Goal: Transaction & Acquisition: Purchase product/service

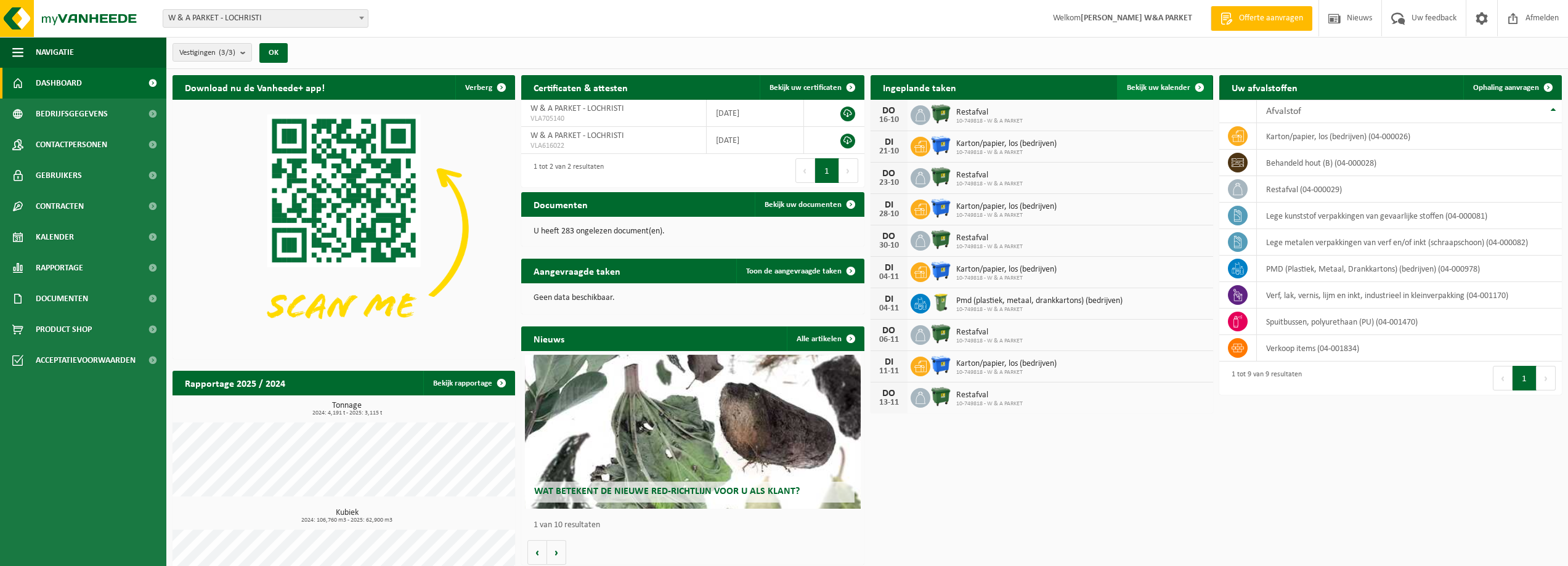
click at [1171, 90] on span "Bekijk uw kalender" at bounding box center [1158, 88] width 63 height 8
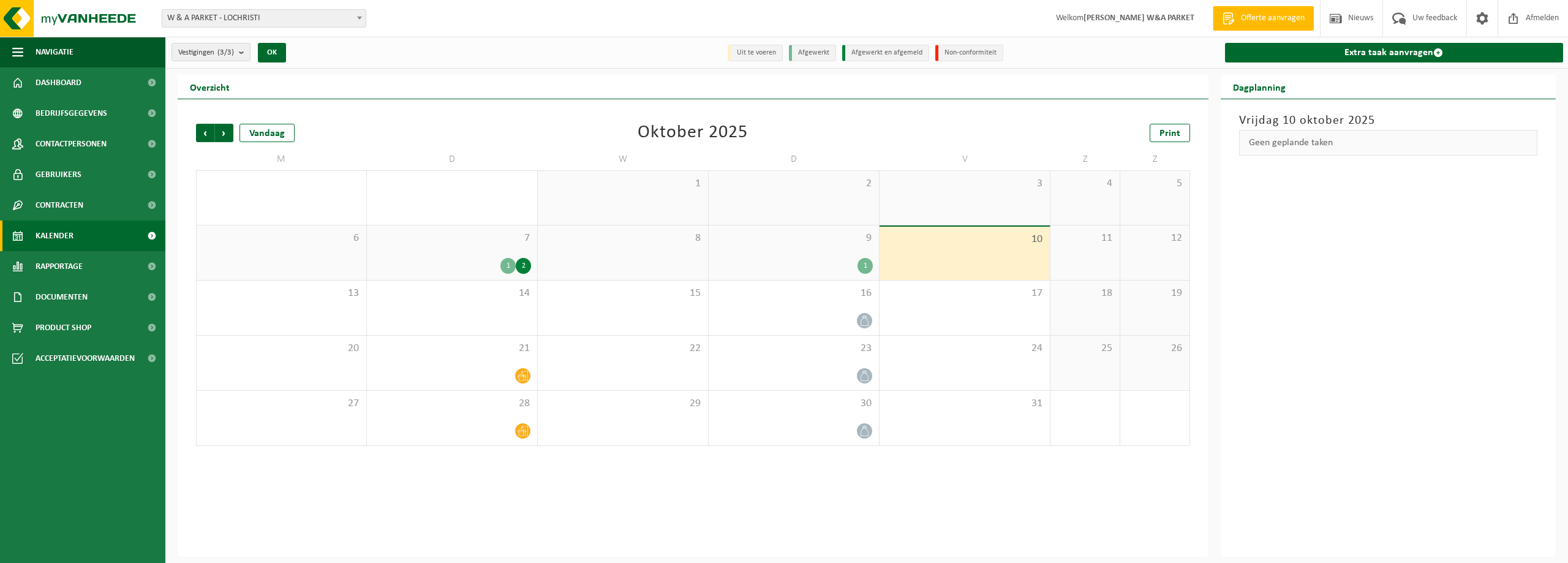
click at [508, 267] on div "1" at bounding box center [508, 265] width 15 height 16
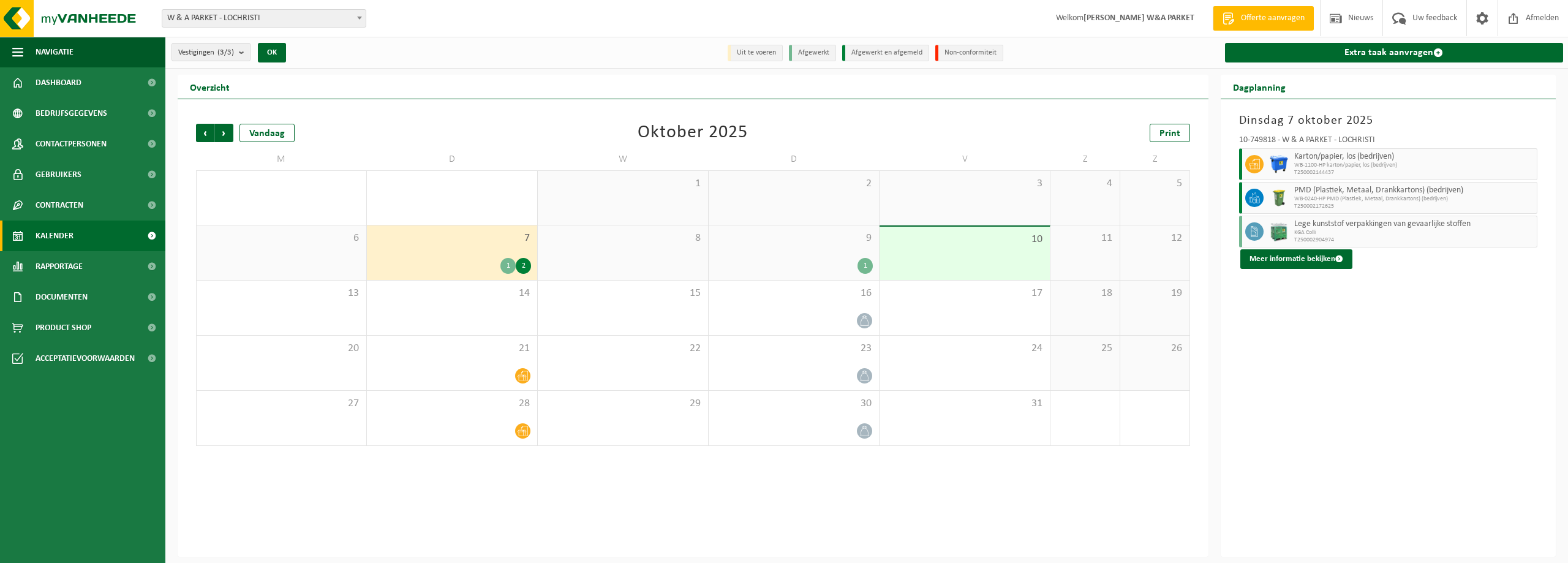
click at [523, 264] on div "2" at bounding box center [523, 265] width 15 height 16
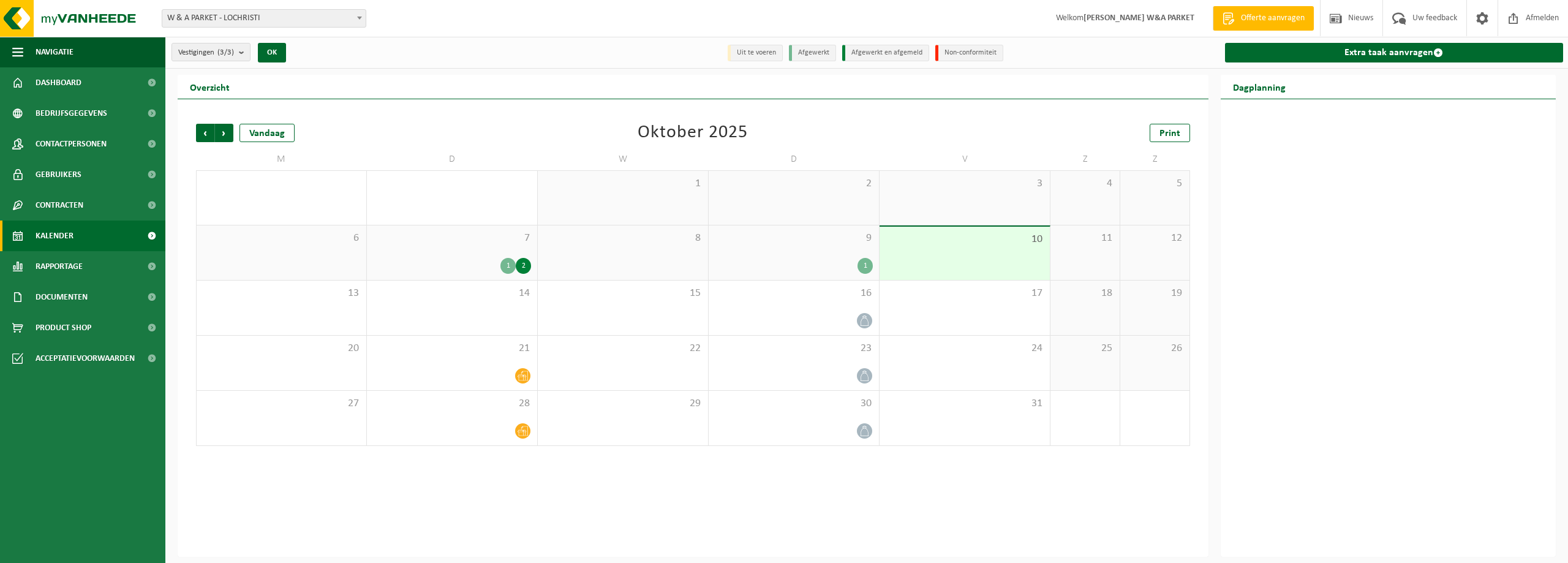
click at [507, 265] on div "1" at bounding box center [508, 265] width 15 height 16
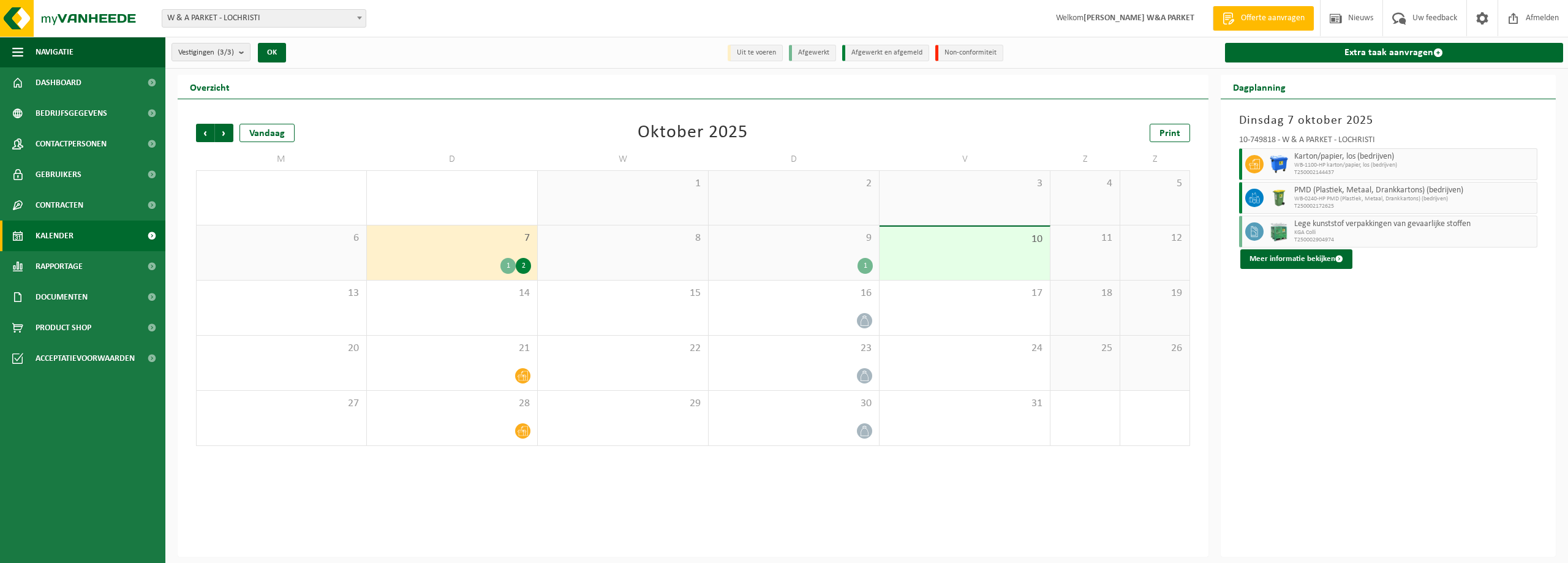
click at [864, 269] on div "1" at bounding box center [865, 265] width 15 height 16
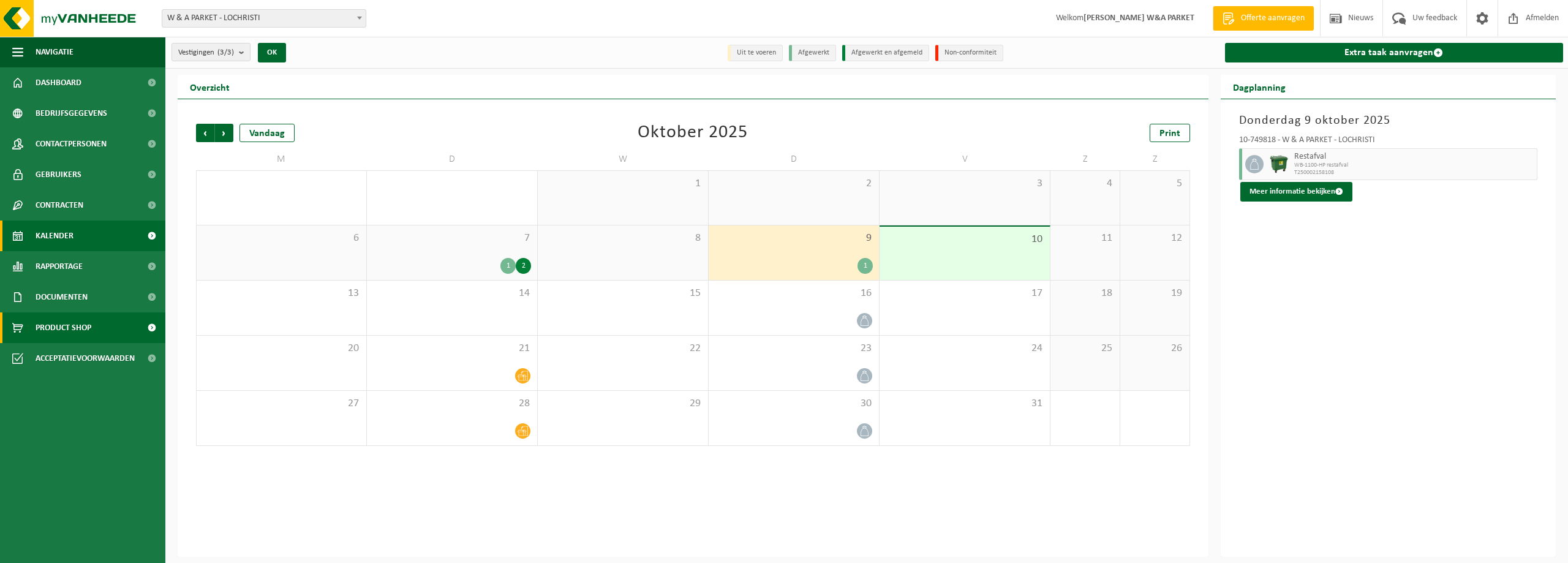
click at [63, 330] on span "Product Shop" at bounding box center [63, 327] width 55 height 31
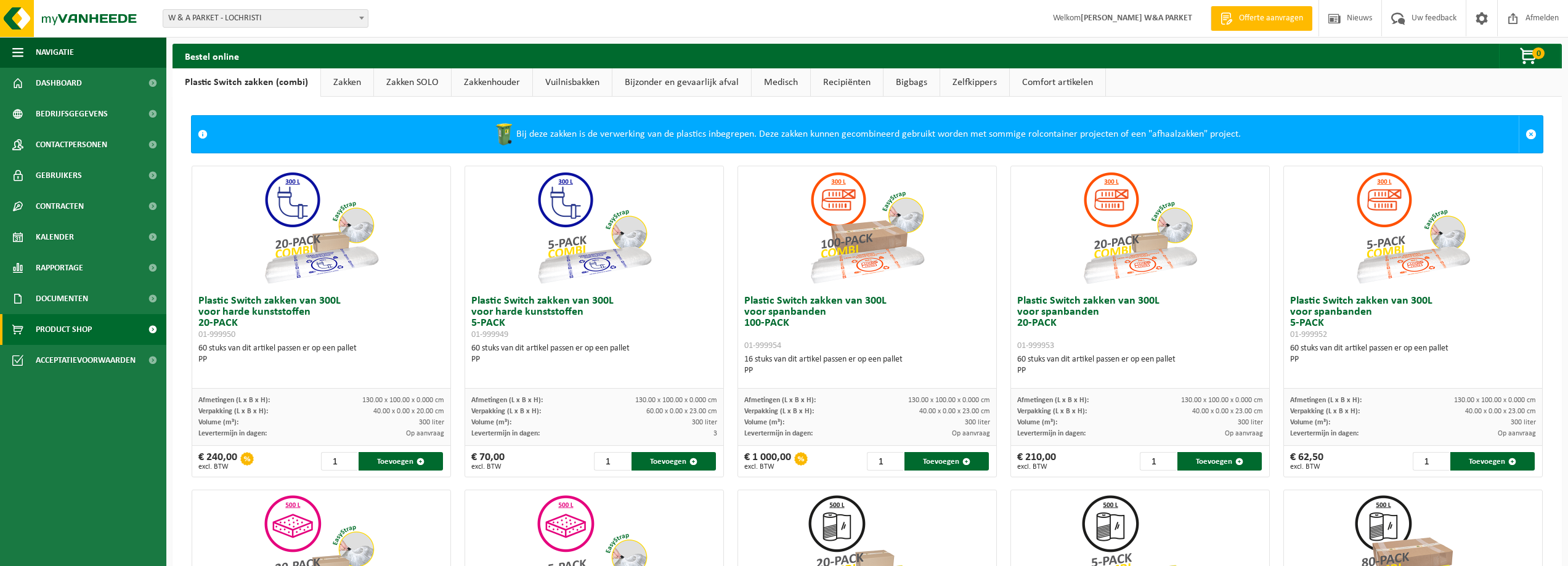
click at [346, 84] on link "Zakken" at bounding box center [347, 82] width 52 height 28
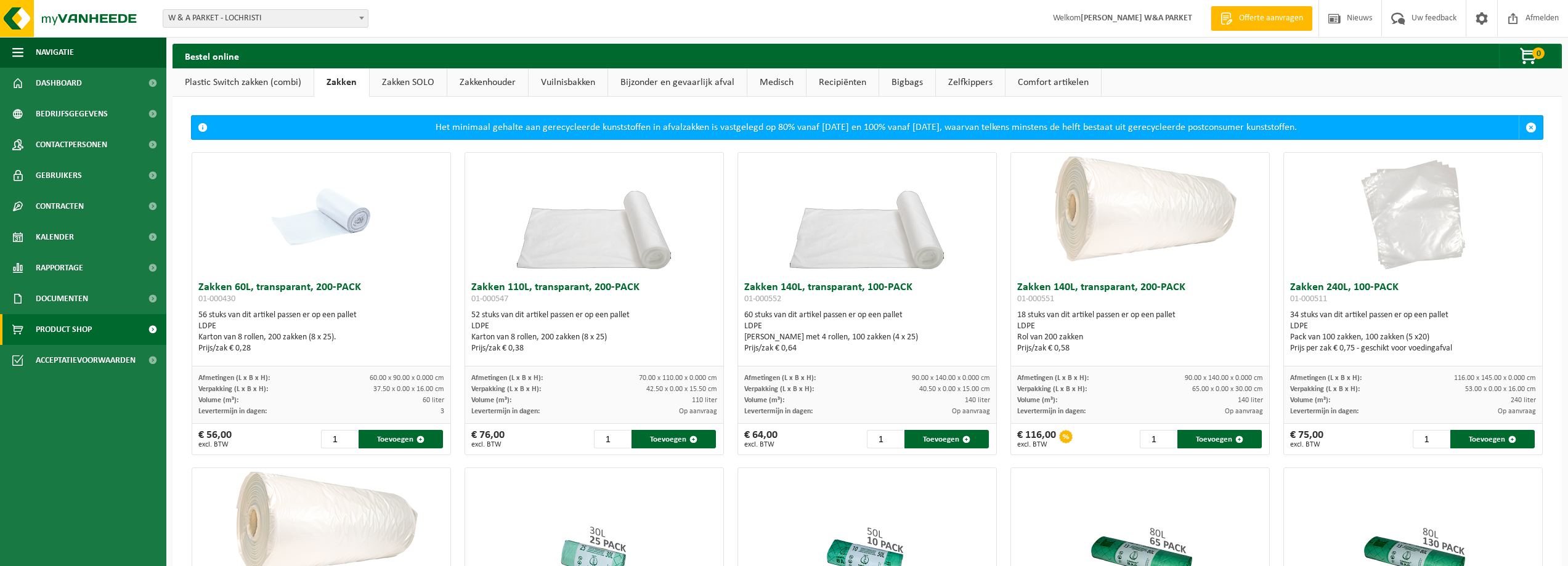
click at [419, 86] on link "Zakken SOLO" at bounding box center [407, 82] width 77 height 28
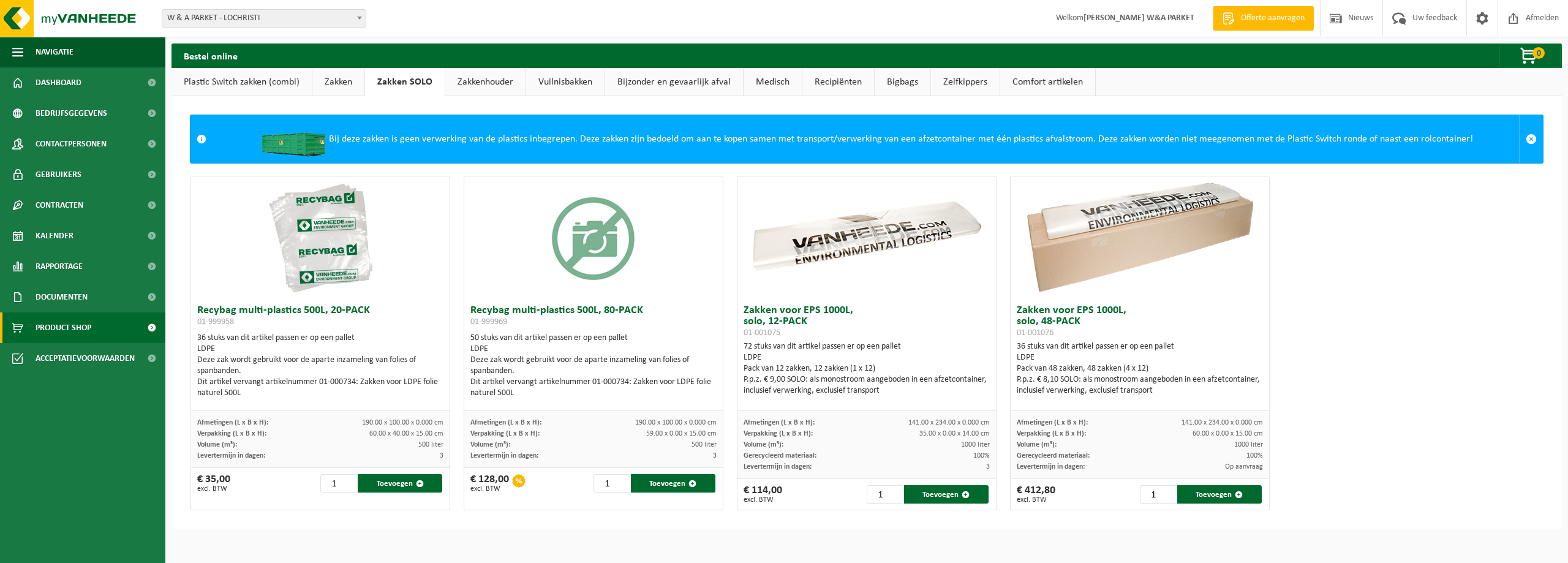
click at [503, 83] on link "Zakkenhouder" at bounding box center [485, 82] width 80 height 28
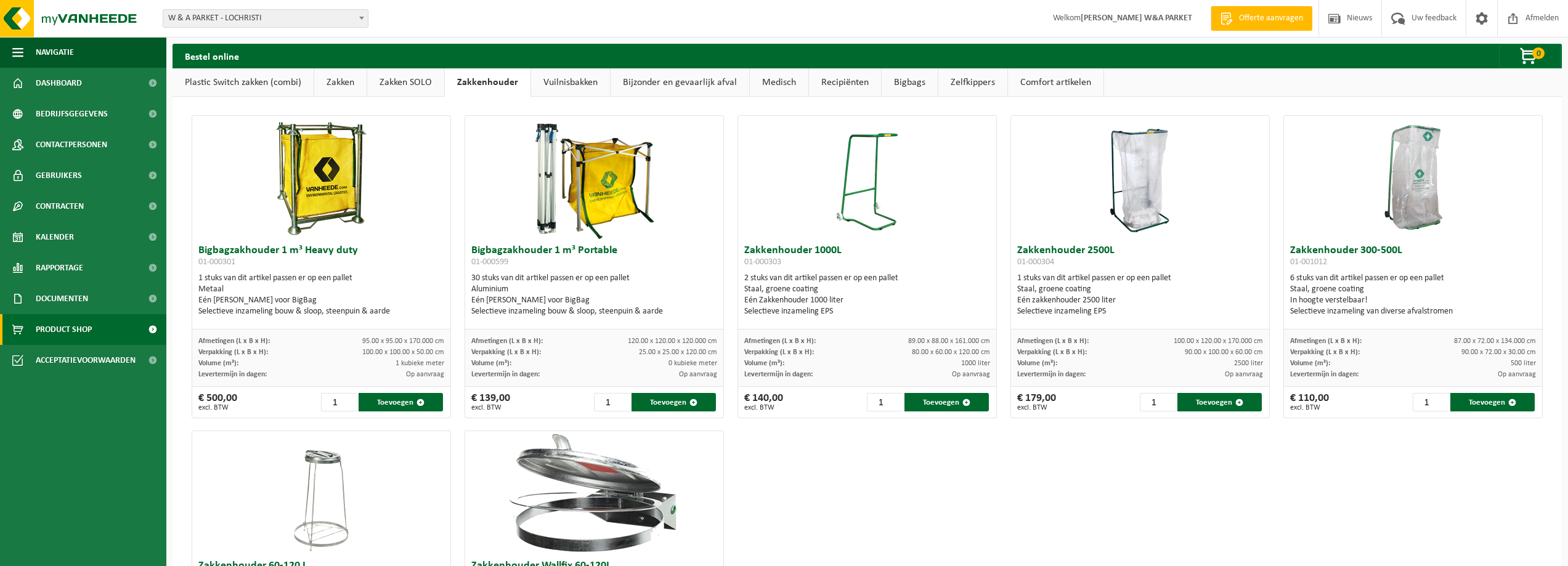
click at [560, 83] on link "Vuilnisbakken" at bounding box center [570, 82] width 78 height 28
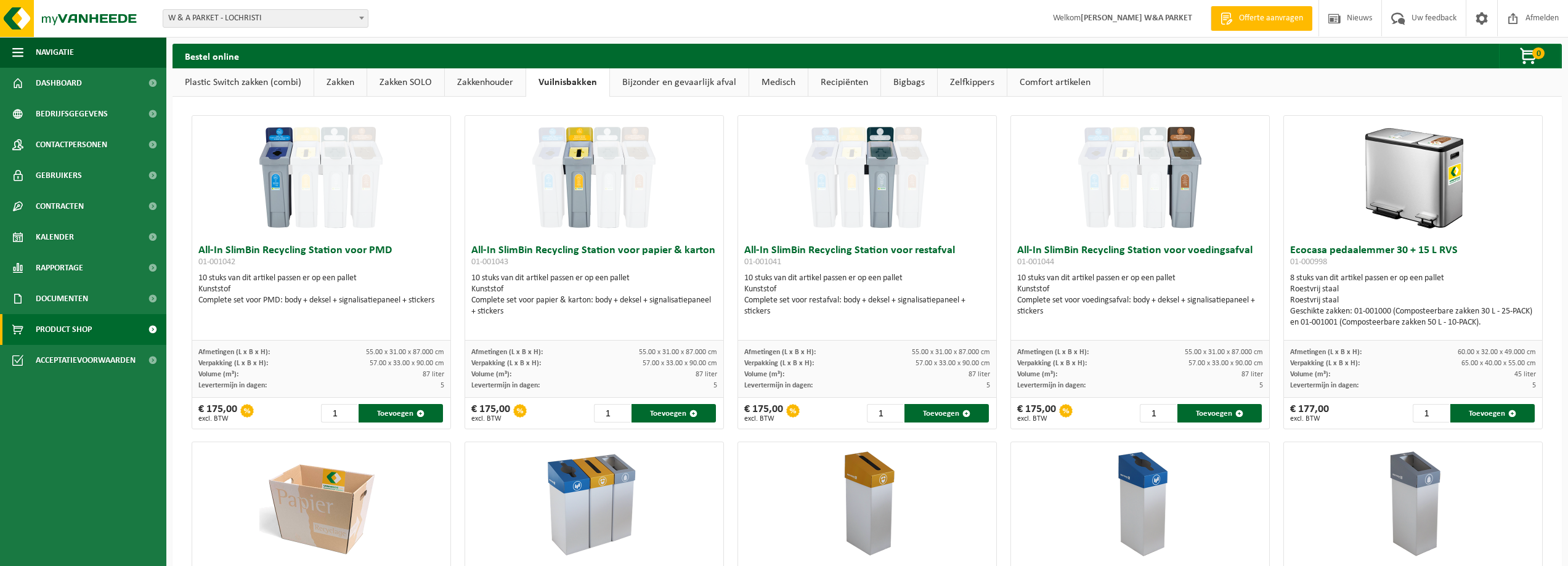
drag, startPoint x: 653, startPoint y: 84, endPoint x: 670, endPoint y: 82, distance: 17.1
click at [654, 83] on link "Bijzonder en gevaarlijk afval" at bounding box center [679, 82] width 139 height 28
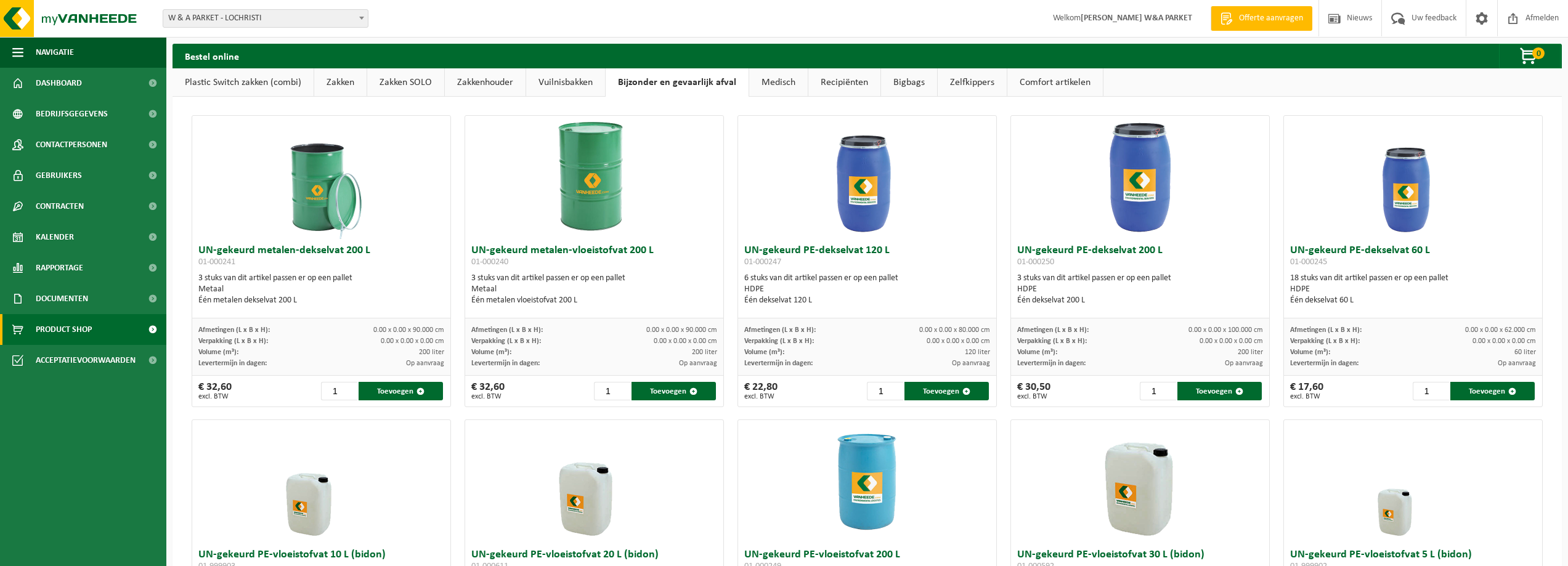
click at [786, 84] on link "Medisch" at bounding box center [779, 82] width 59 height 28
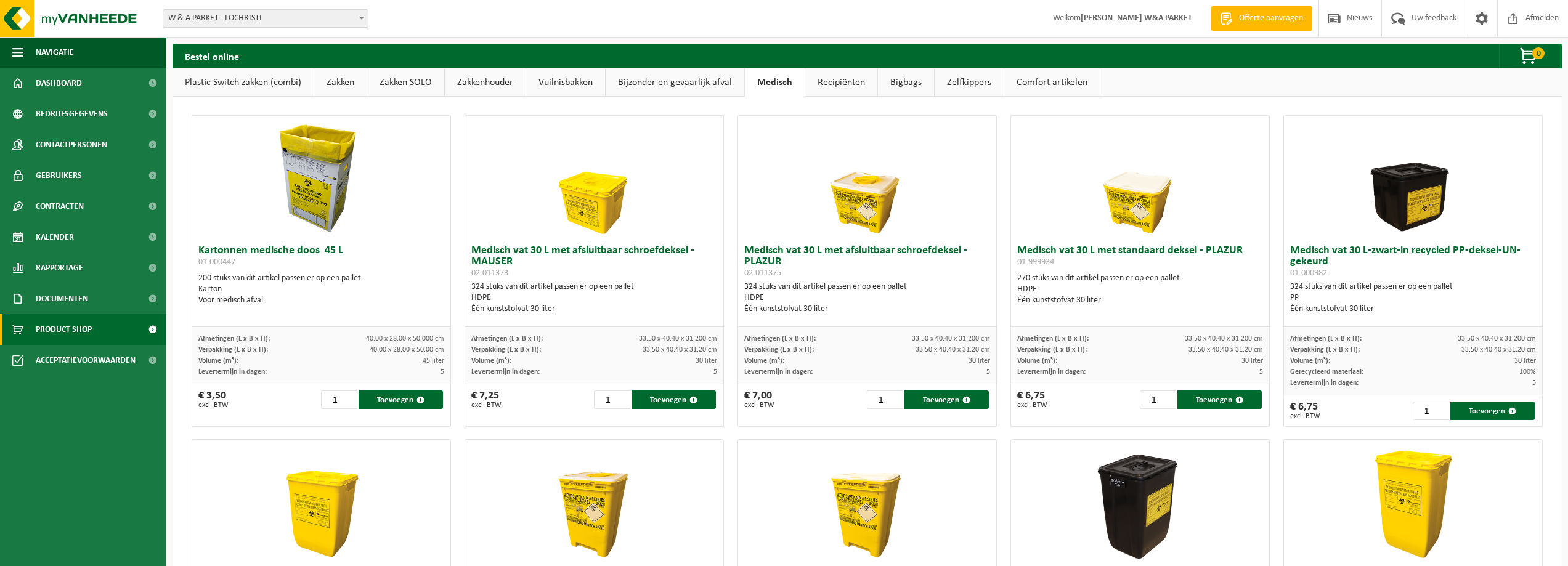
click at [837, 84] on link "Recipiënten" at bounding box center [841, 82] width 72 height 28
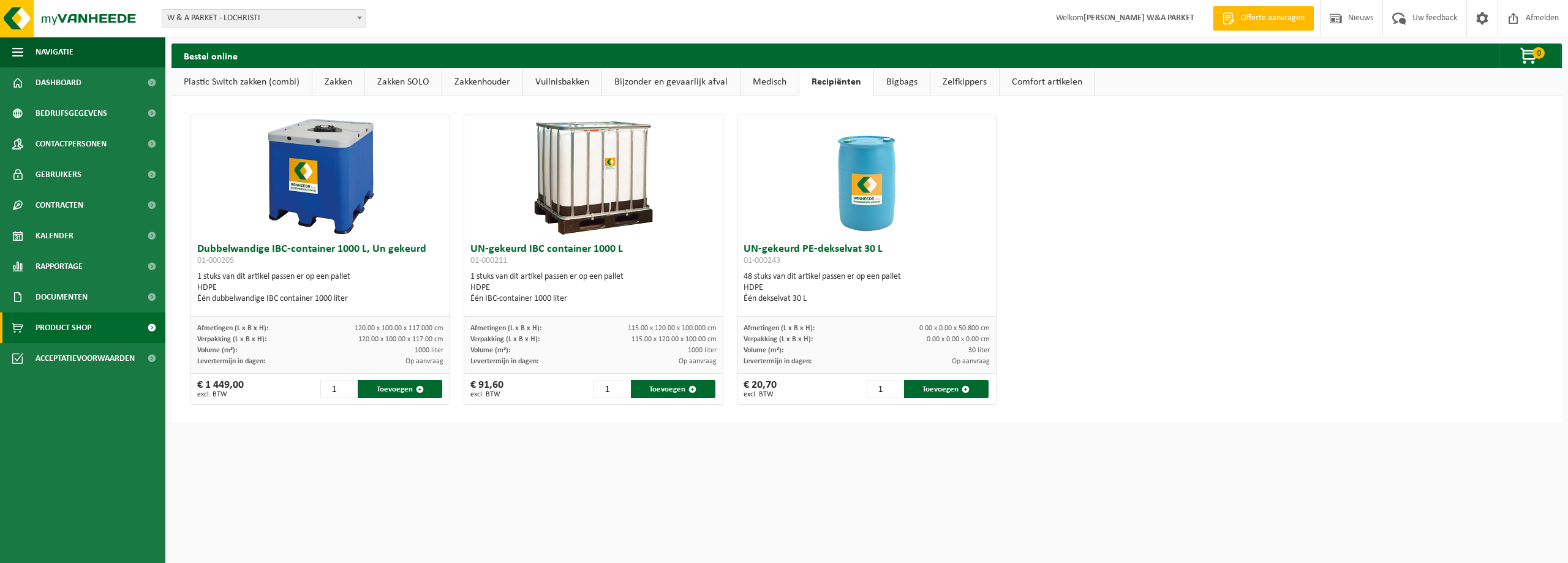
click at [907, 84] on link "Bigbags" at bounding box center [901, 82] width 55 height 28
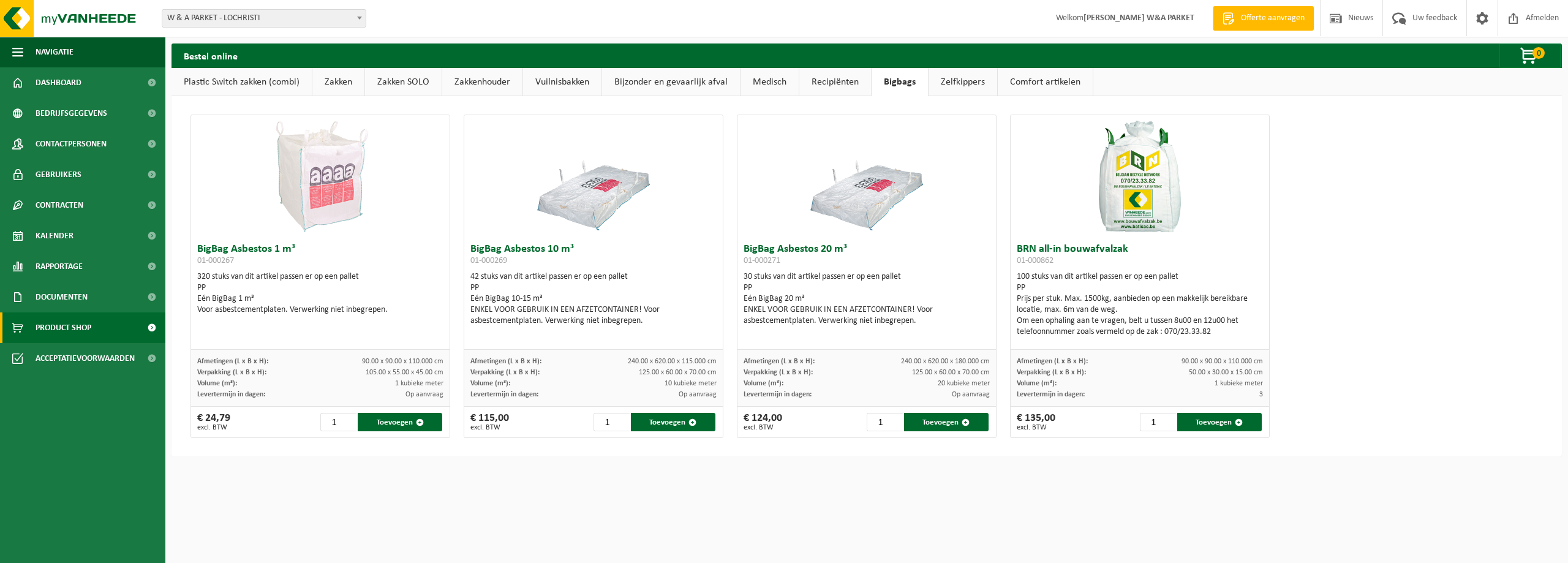
click at [961, 82] on link "Zelfkippers" at bounding box center [962, 82] width 69 height 28
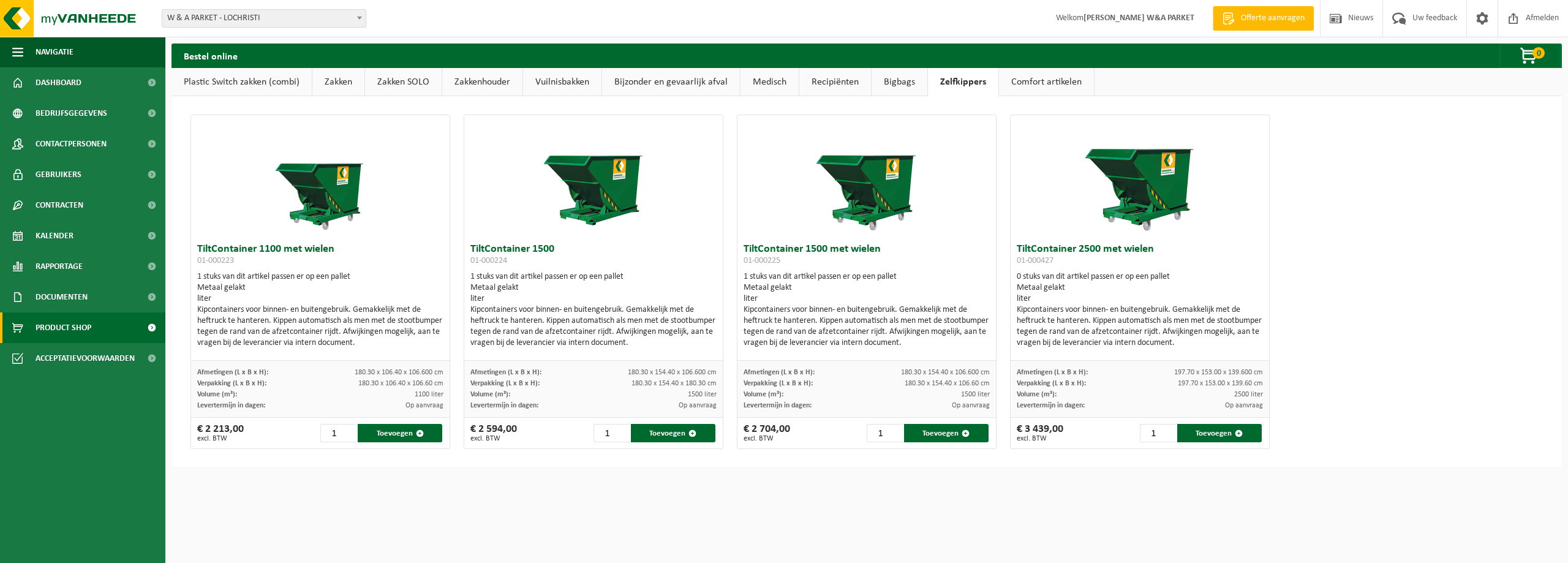
click at [1044, 85] on link "Comfort artikelen" at bounding box center [1046, 82] width 95 height 28
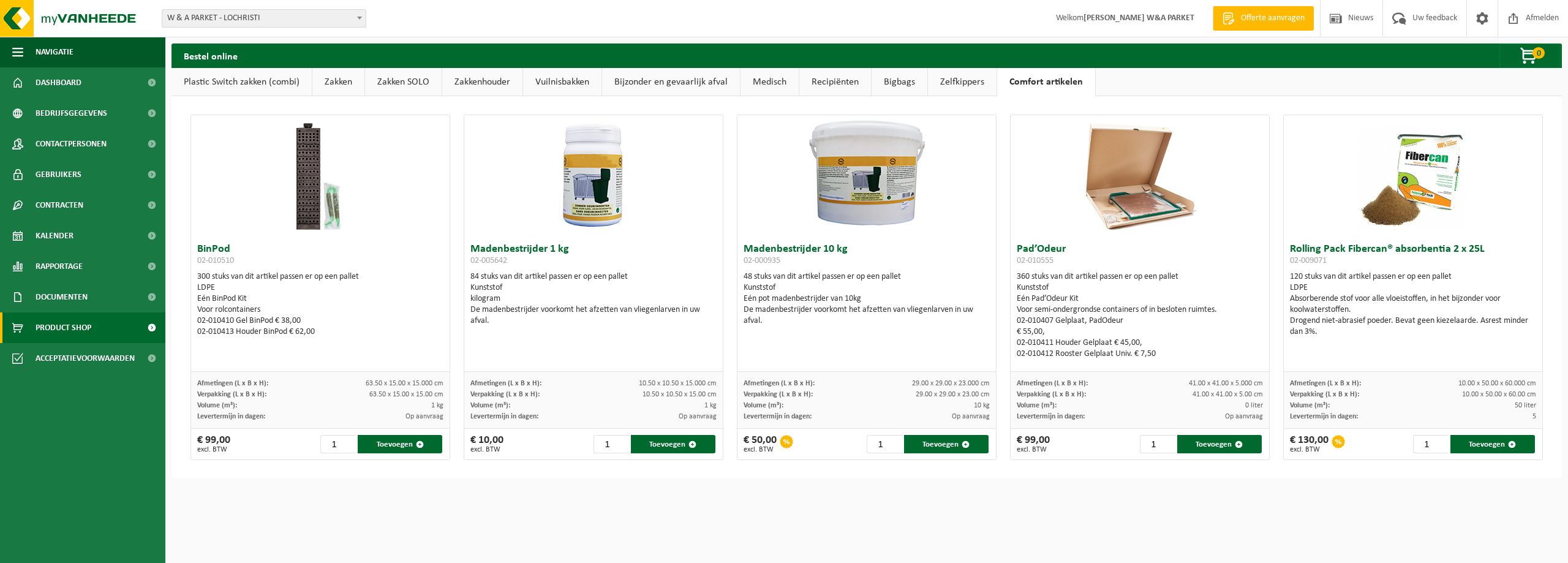
click at [529, 86] on link "Vuilnisbakken" at bounding box center [562, 82] width 78 height 28
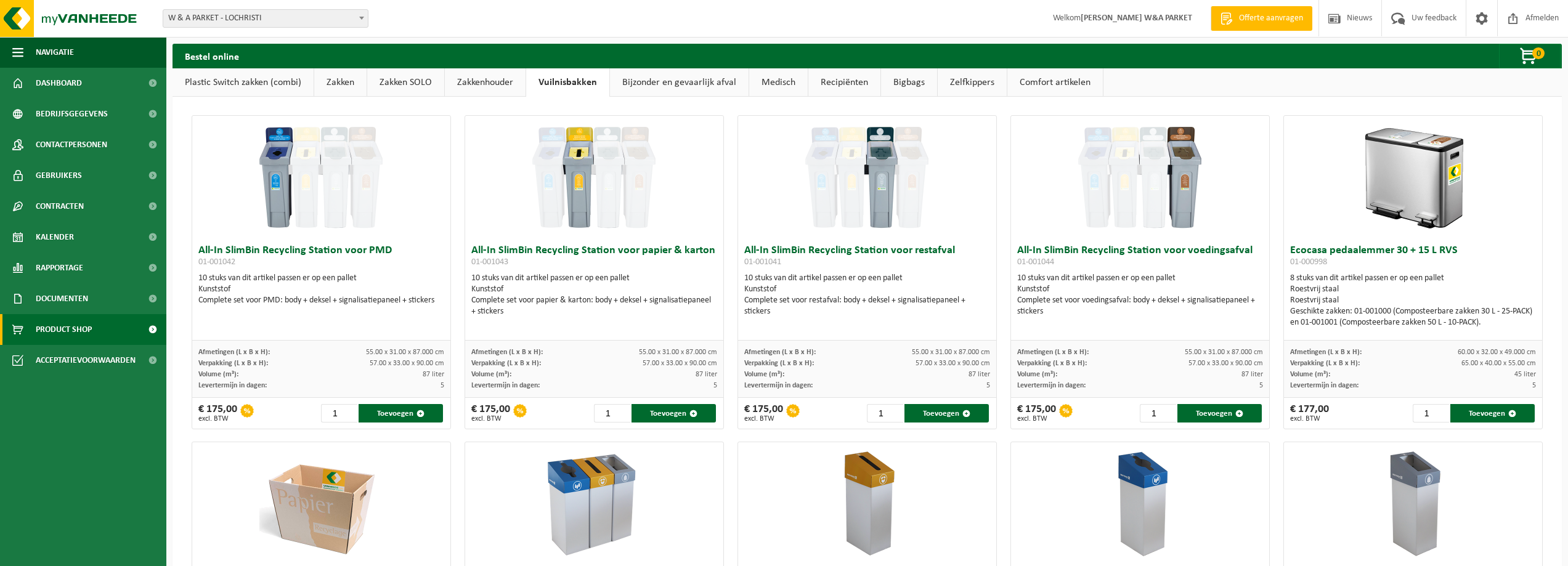
click at [494, 84] on link "Zakkenhouder" at bounding box center [485, 82] width 80 height 28
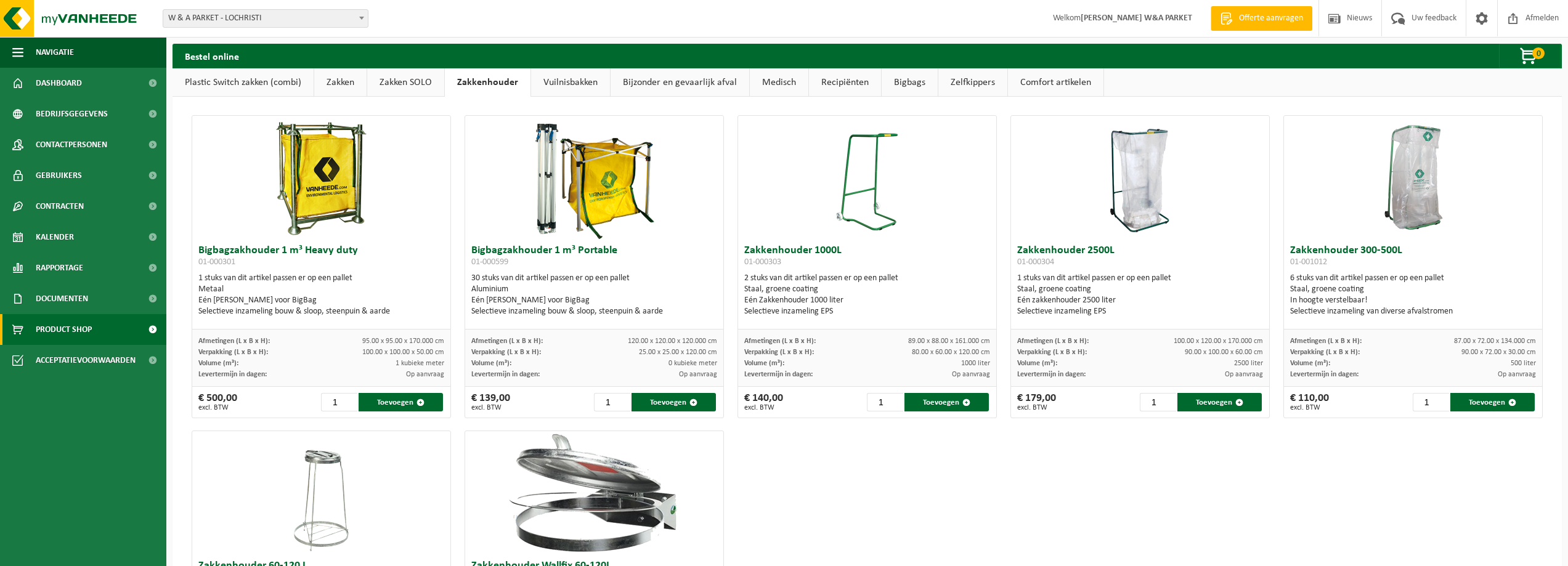
click at [397, 85] on link "Zakken SOLO" at bounding box center [405, 82] width 77 height 28
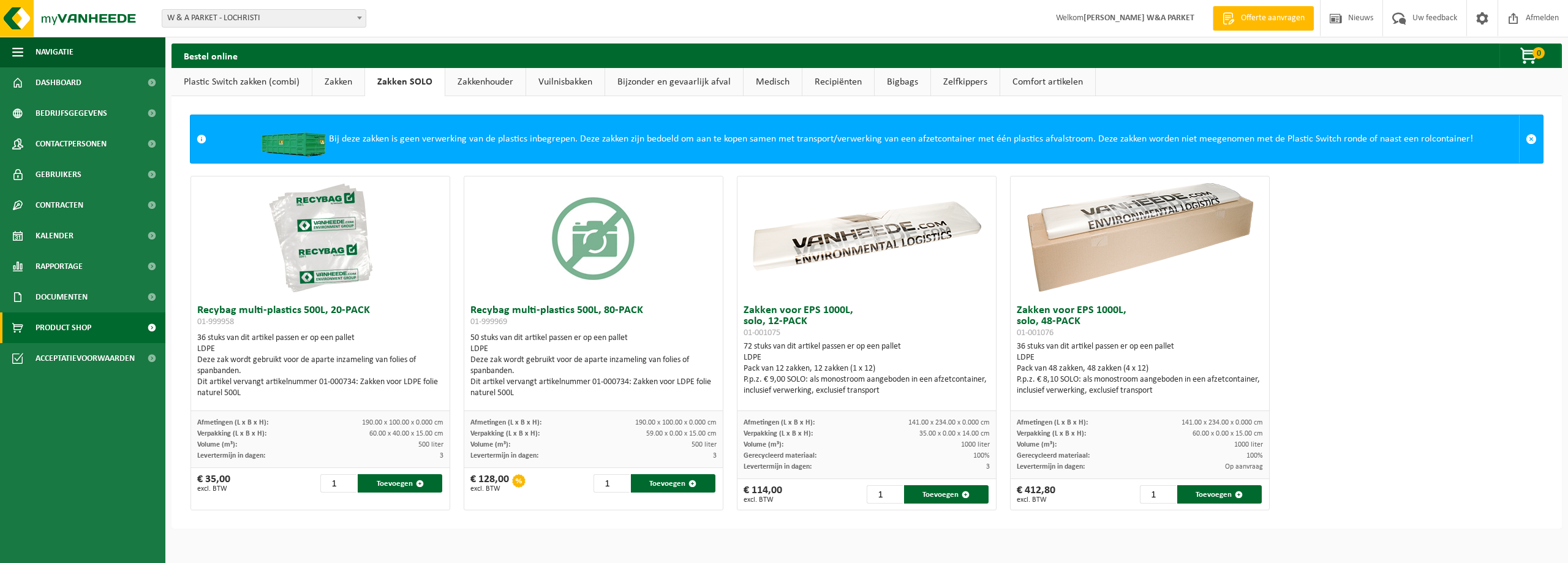
click at [348, 85] on link "Zakken" at bounding box center [337, 82] width 52 height 28
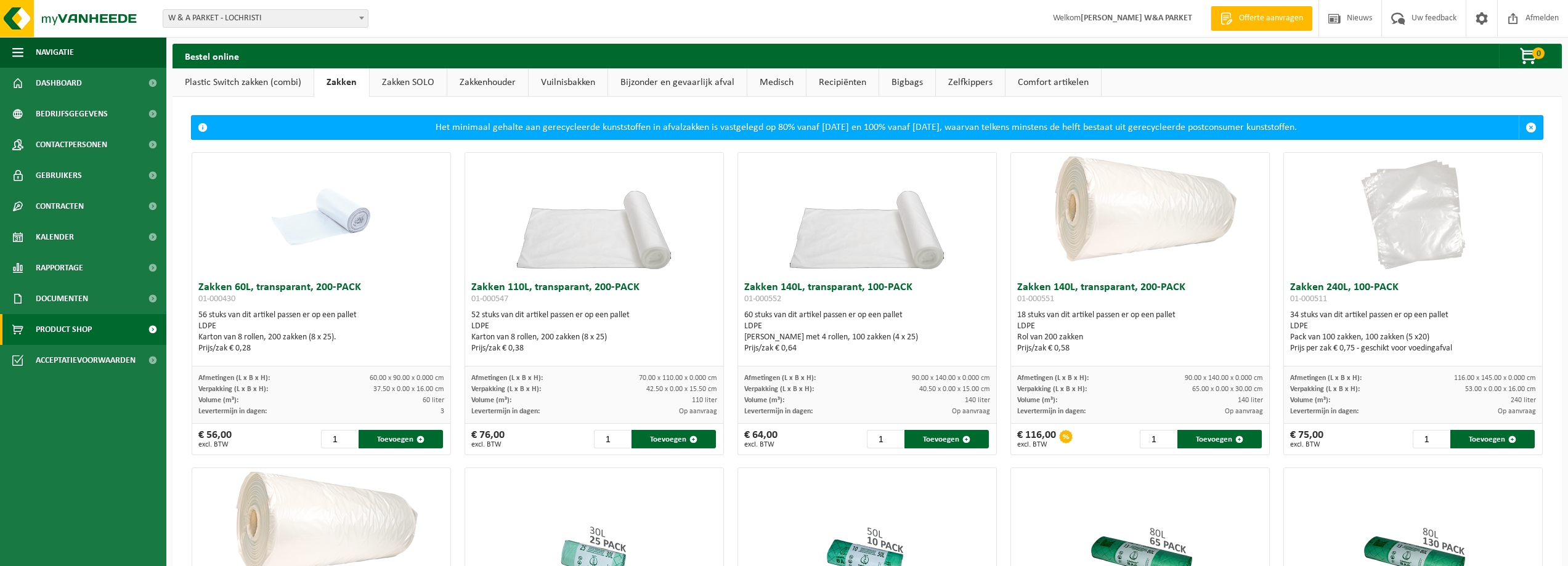
click at [394, 84] on link "Zakken SOLO" at bounding box center [407, 82] width 77 height 28
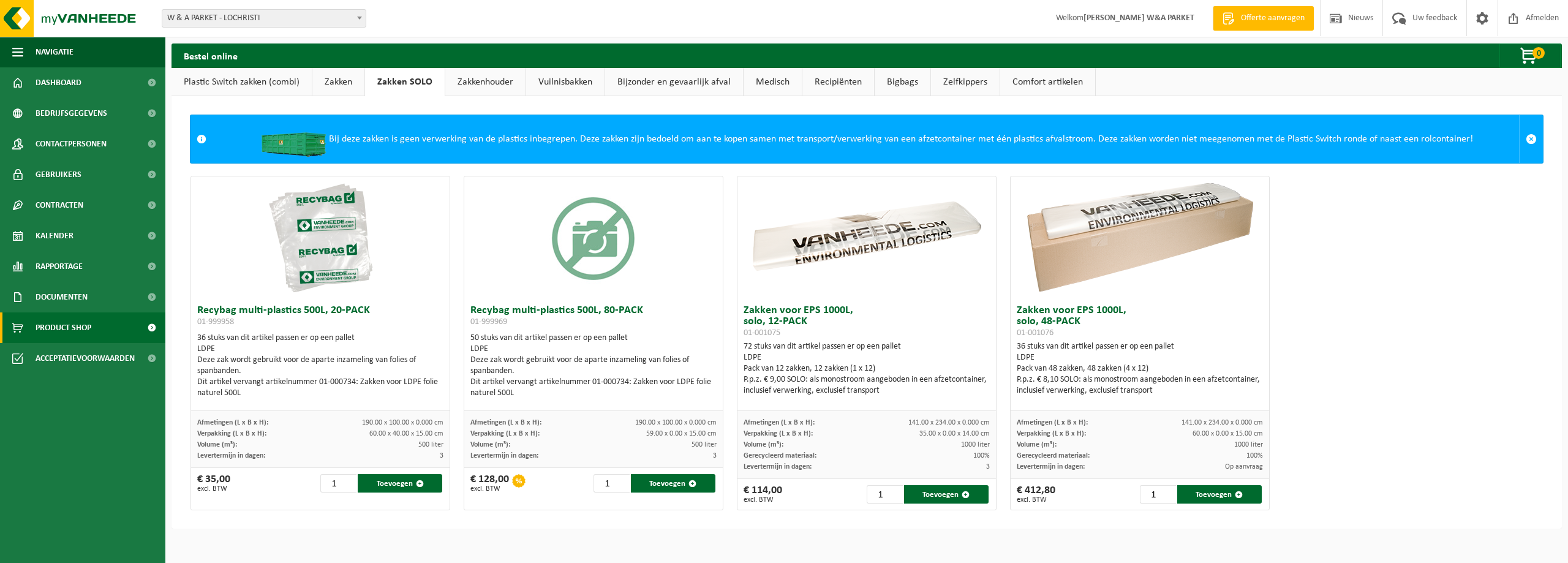
click at [339, 84] on link "Zakken" at bounding box center [337, 82] width 52 height 28
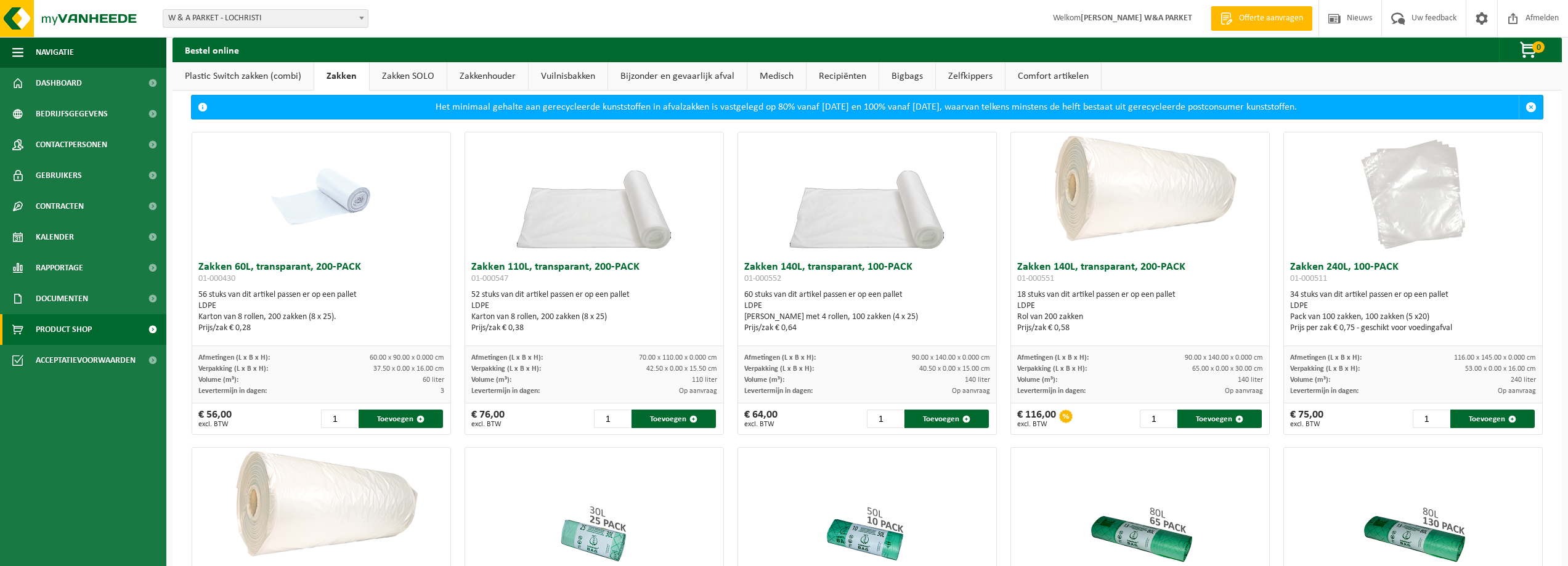
scroll to position [19, 0]
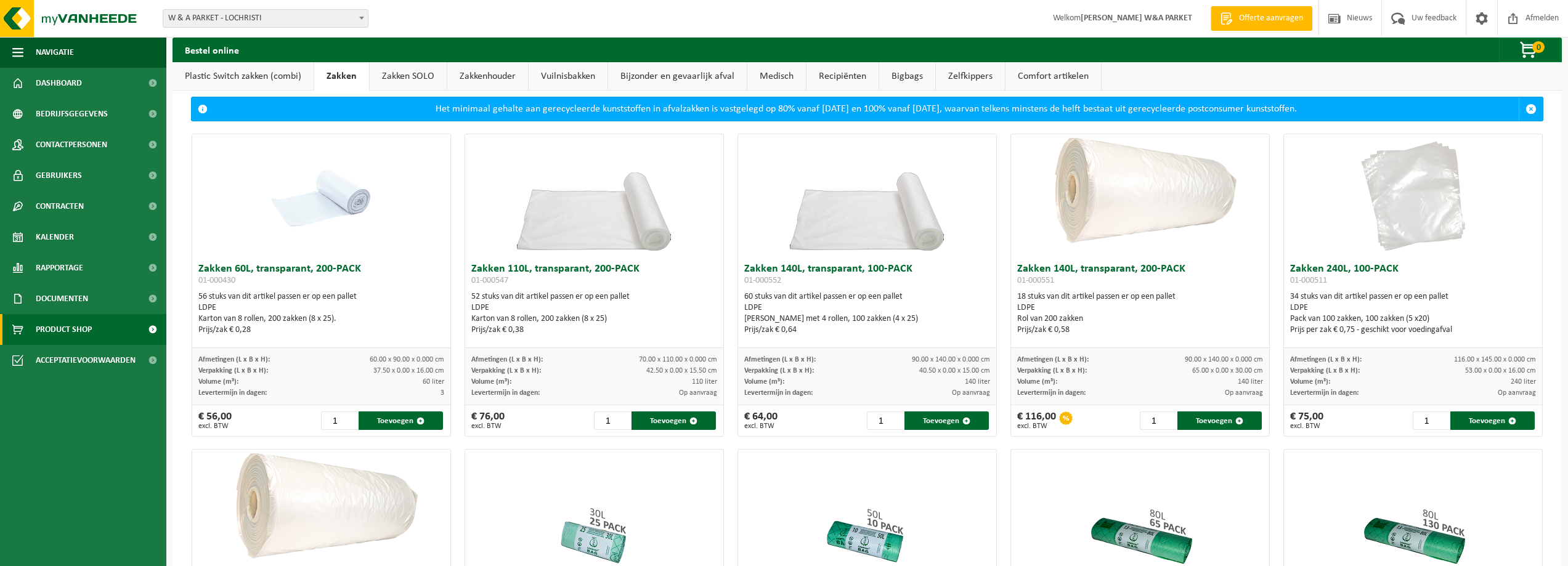
click at [259, 78] on link "Plastic Switch zakken (combi)" at bounding box center [243, 77] width 141 height 28
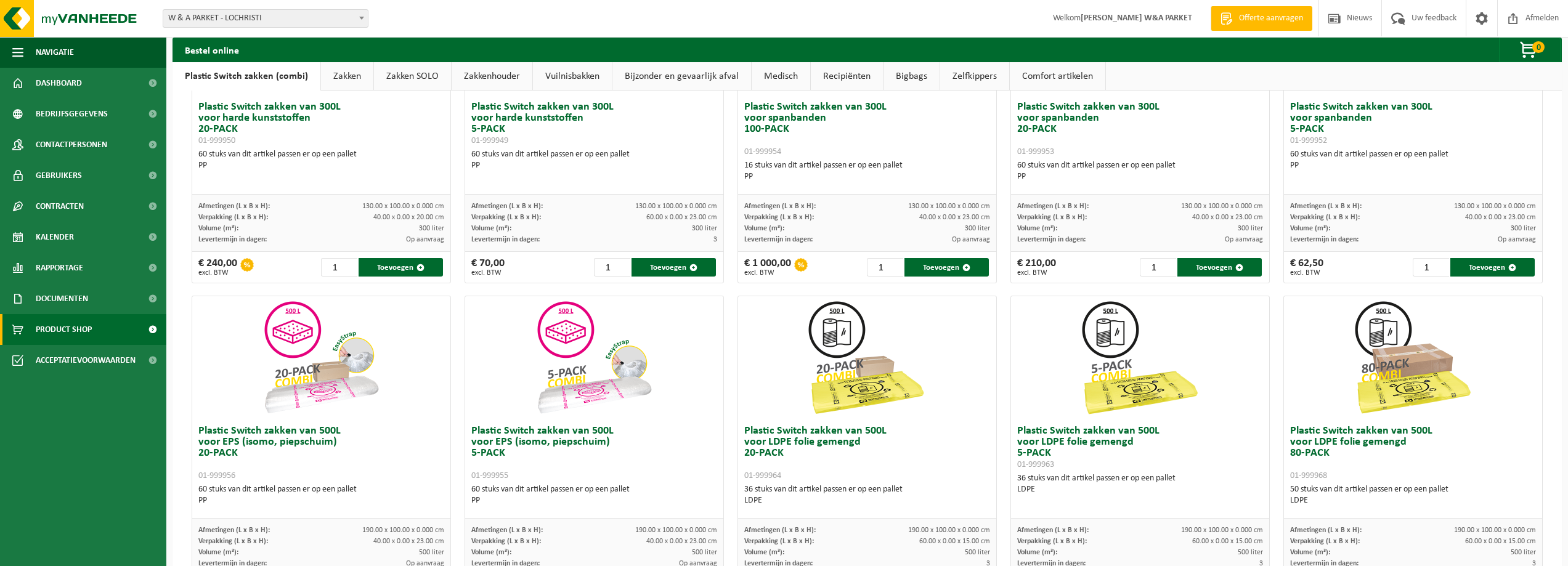
scroll to position [0, 0]
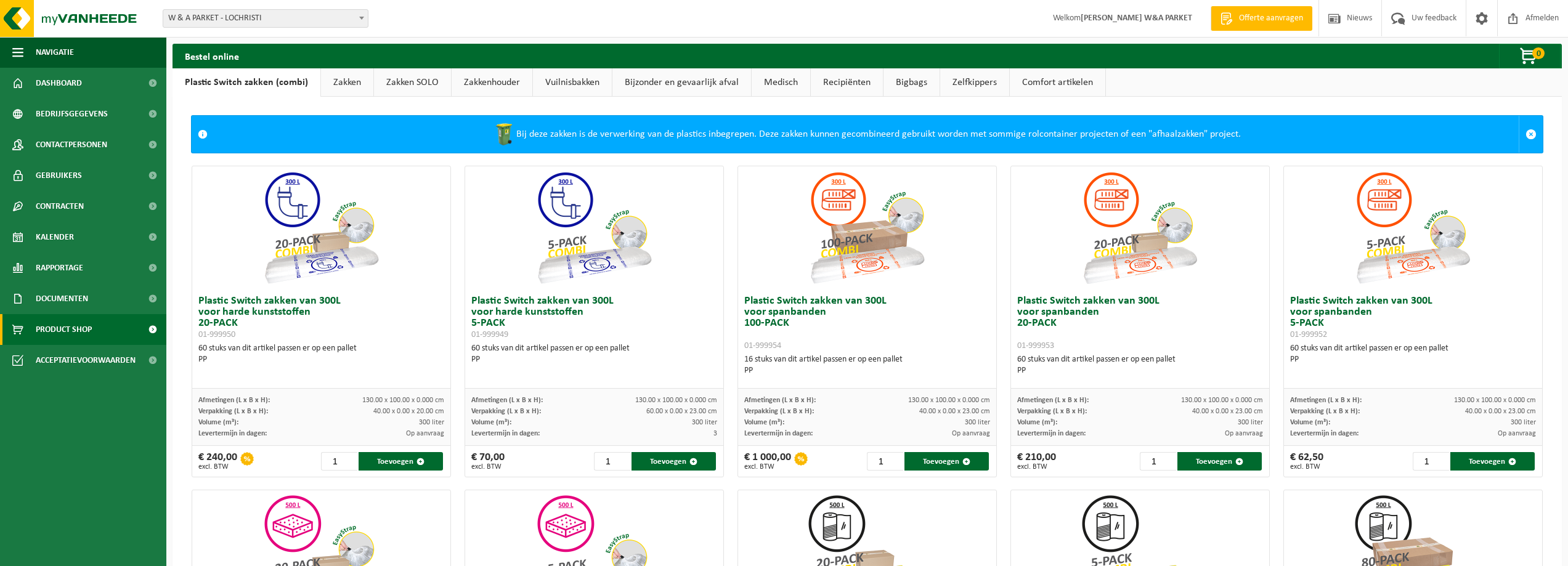
click at [414, 83] on link "Zakken SOLO" at bounding box center [412, 82] width 77 height 28
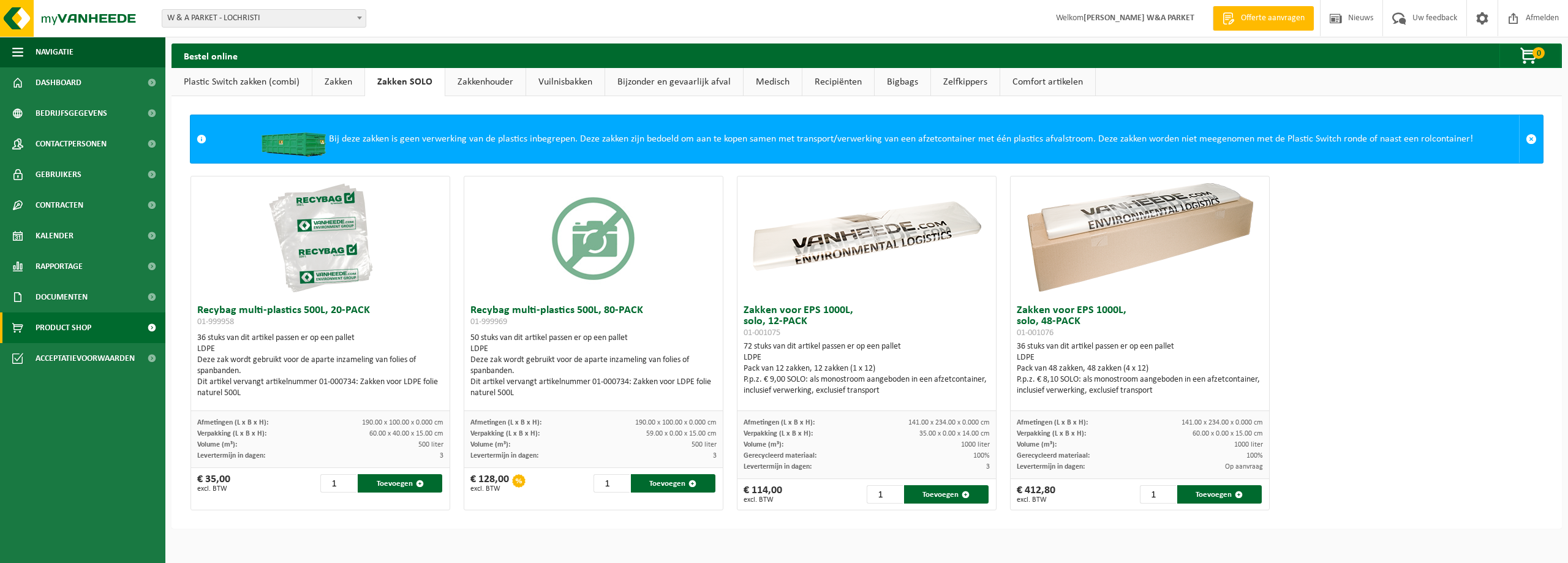
click at [336, 80] on link "Zakken" at bounding box center [337, 82] width 52 height 28
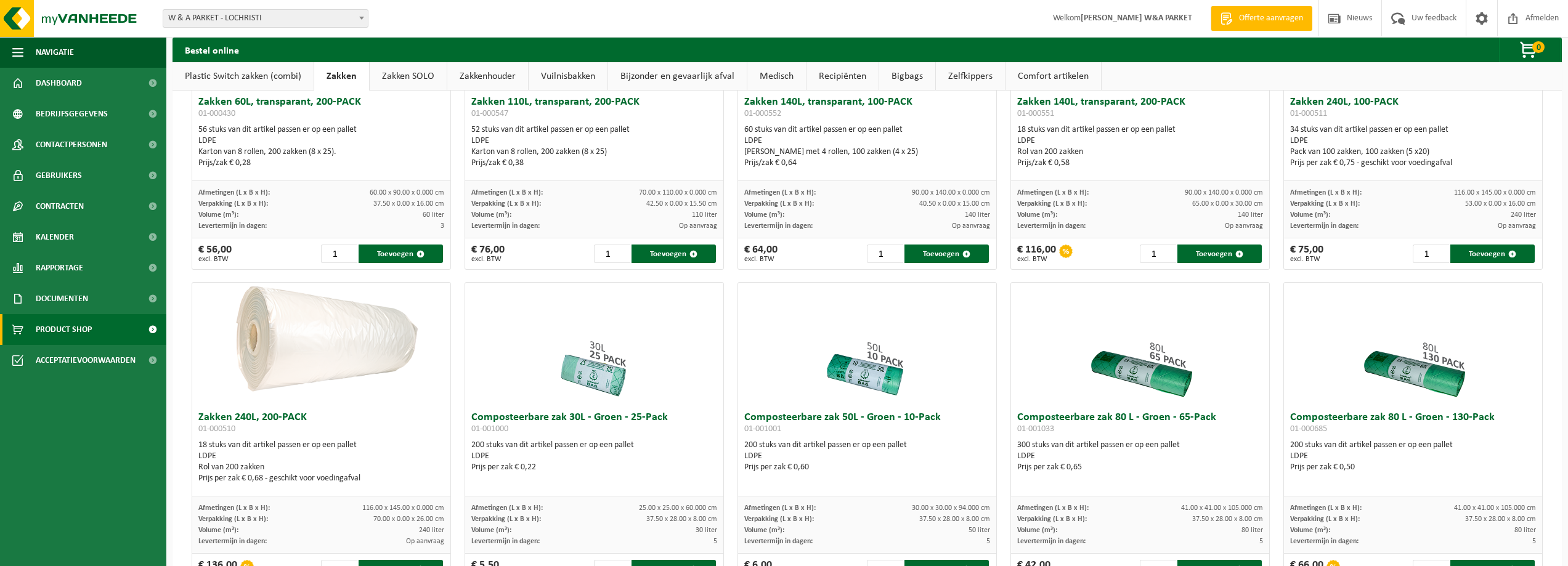
scroll to position [185, 0]
click at [240, 77] on link "Plastic Switch zakken (combi)" at bounding box center [243, 77] width 141 height 28
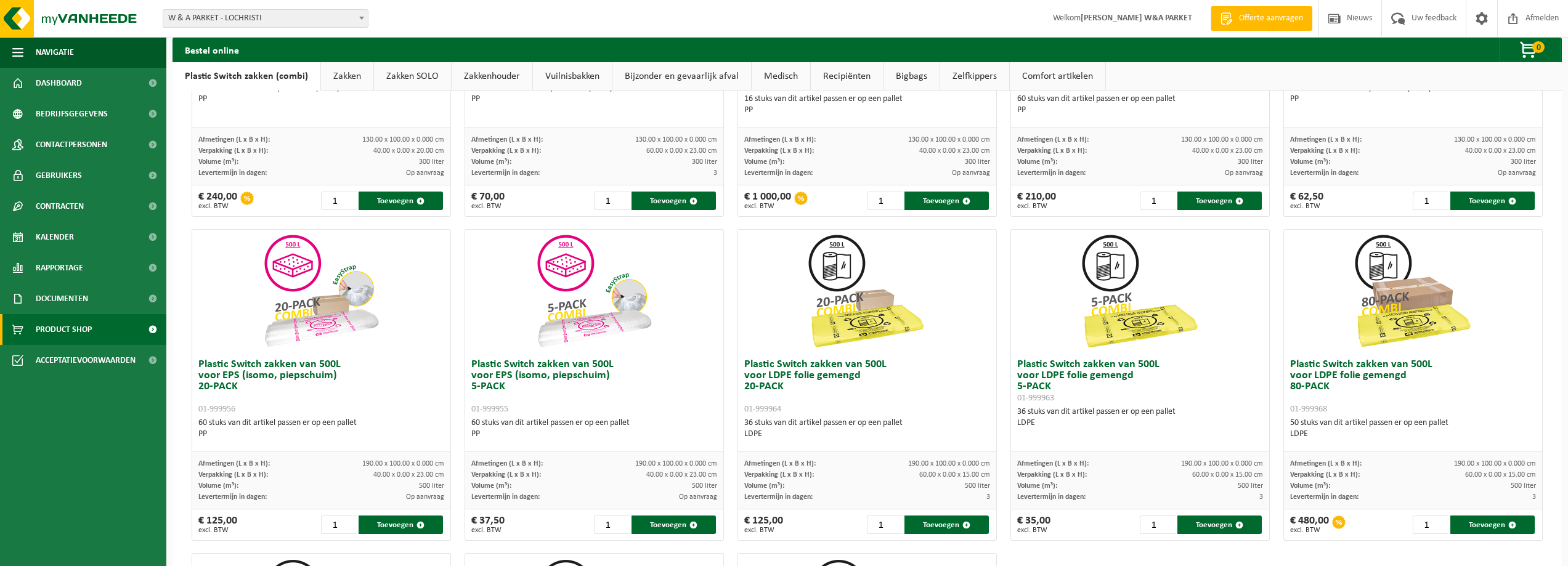
scroll to position [283, 0]
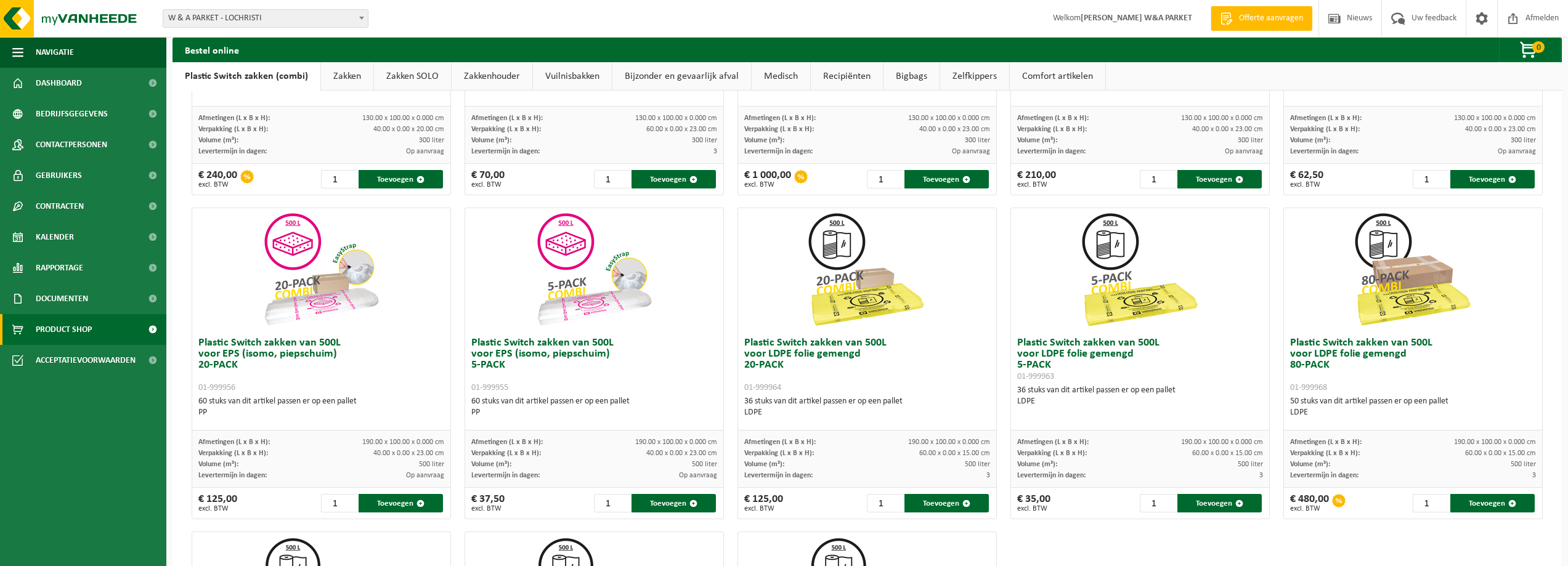
click at [489, 82] on link "Zakkenhouder" at bounding box center [491, 77] width 80 height 28
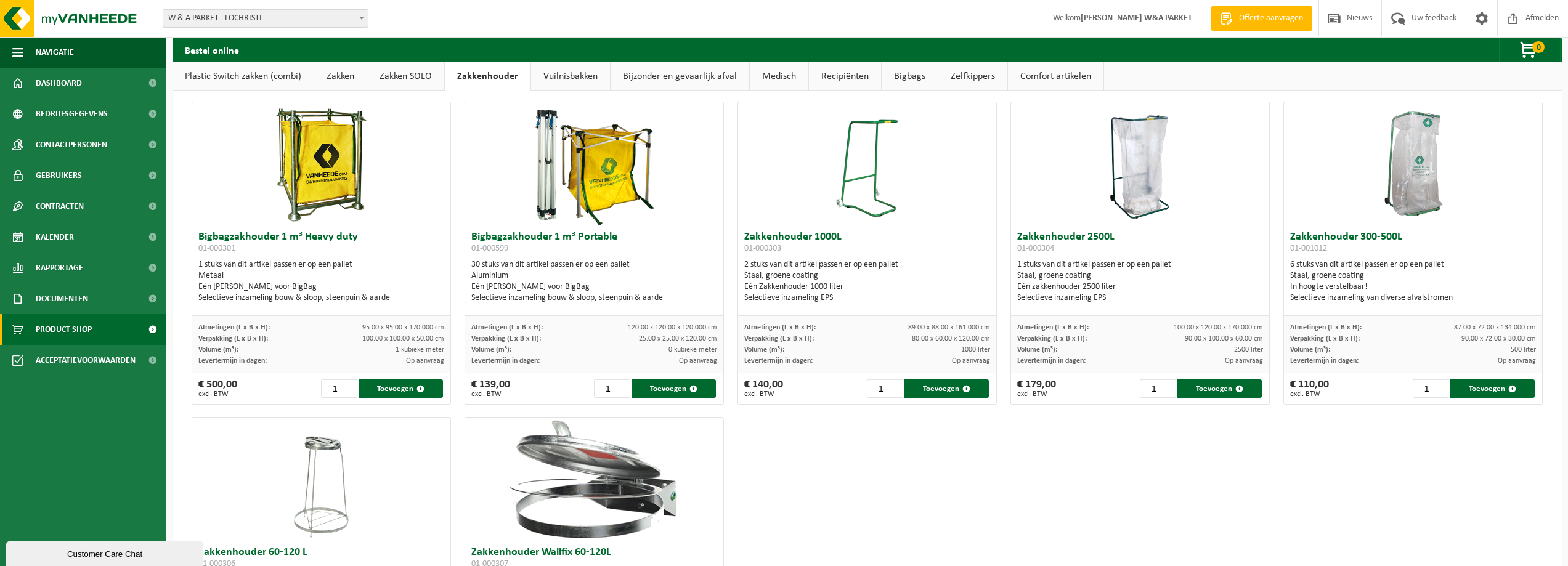
scroll to position [0, 0]
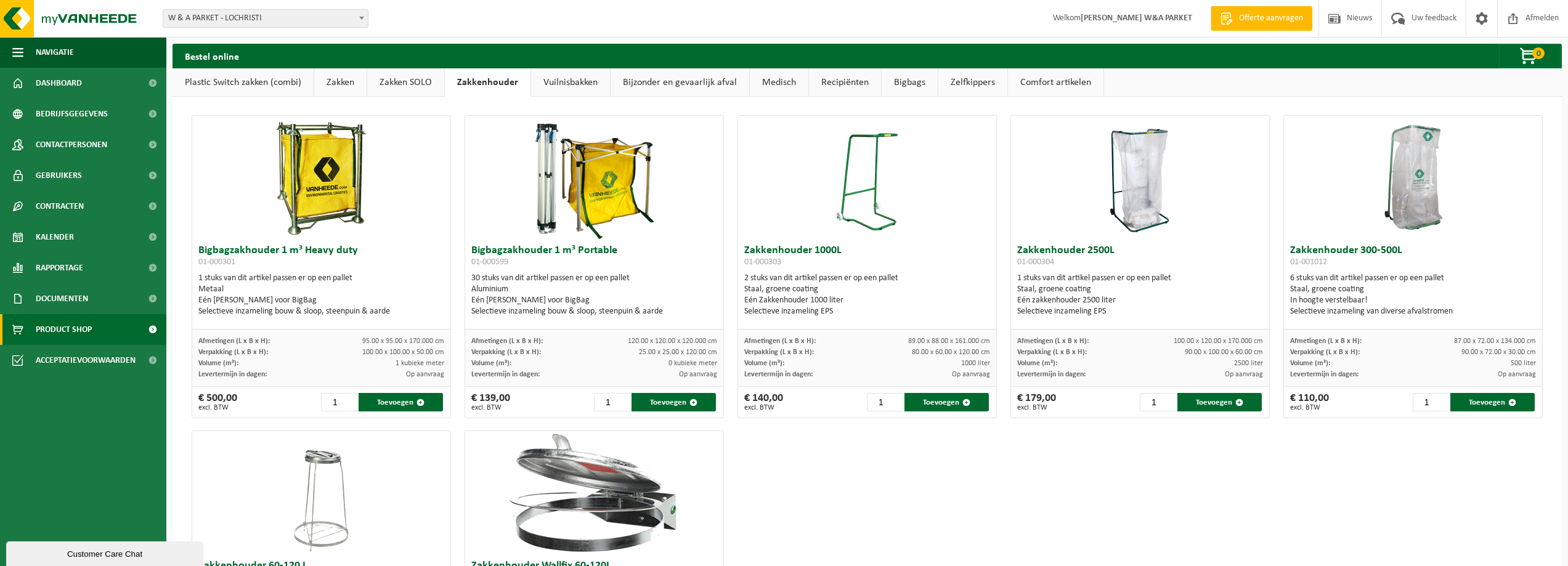
click at [276, 77] on link "Plastic Switch zakken (combi)" at bounding box center [243, 82] width 141 height 28
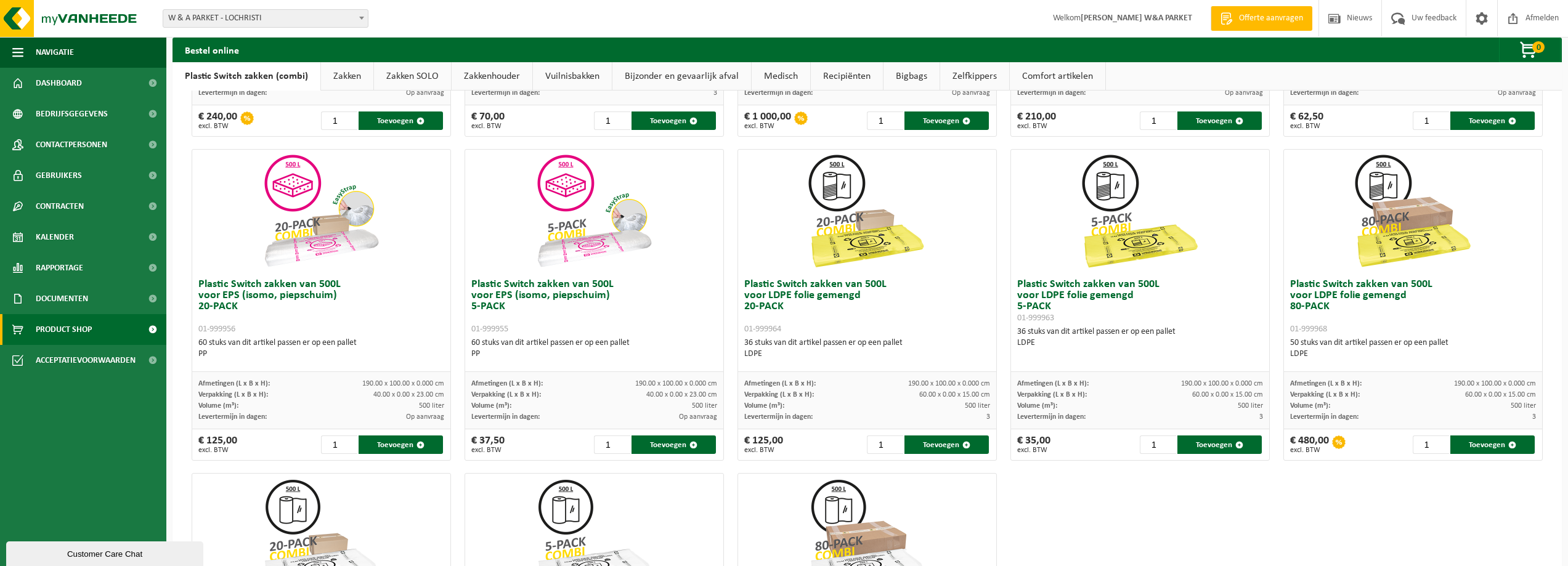
scroll to position [369, 0]
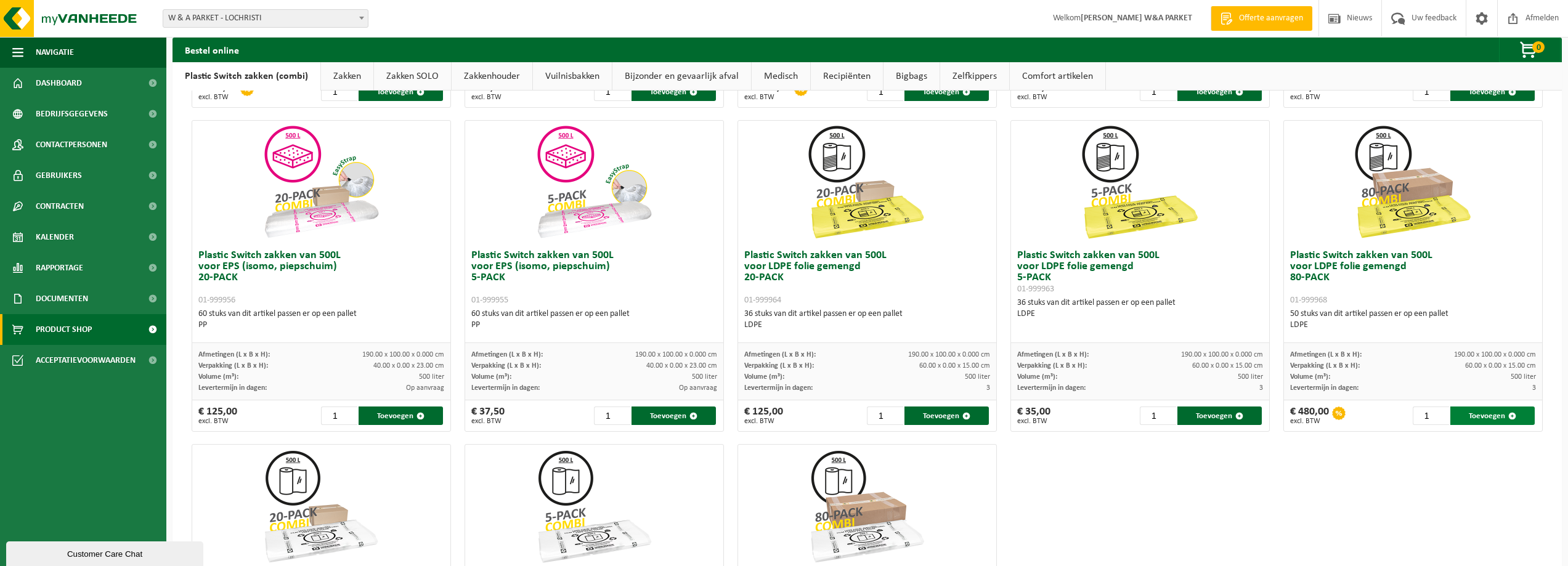
click at [1473, 417] on button "Toevoegen" at bounding box center [1492, 416] width 84 height 19
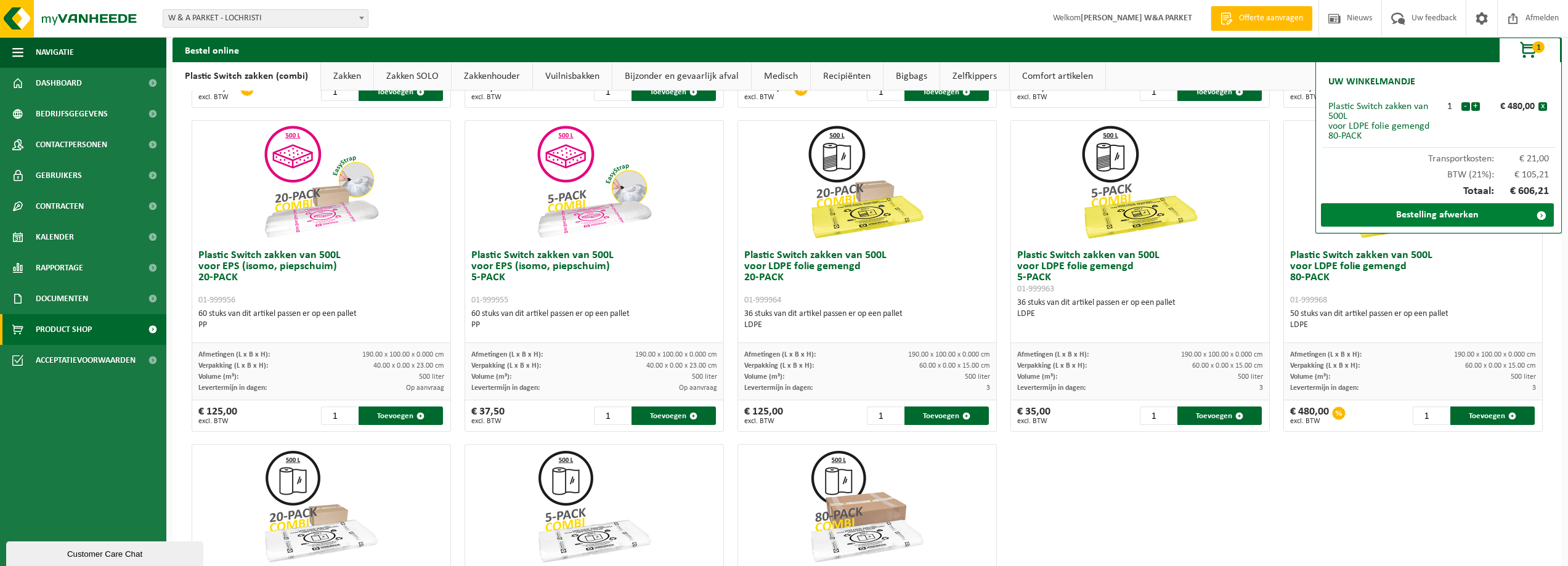
click at [1487, 220] on link "Bestelling afwerken" at bounding box center [1438, 214] width 233 height 24
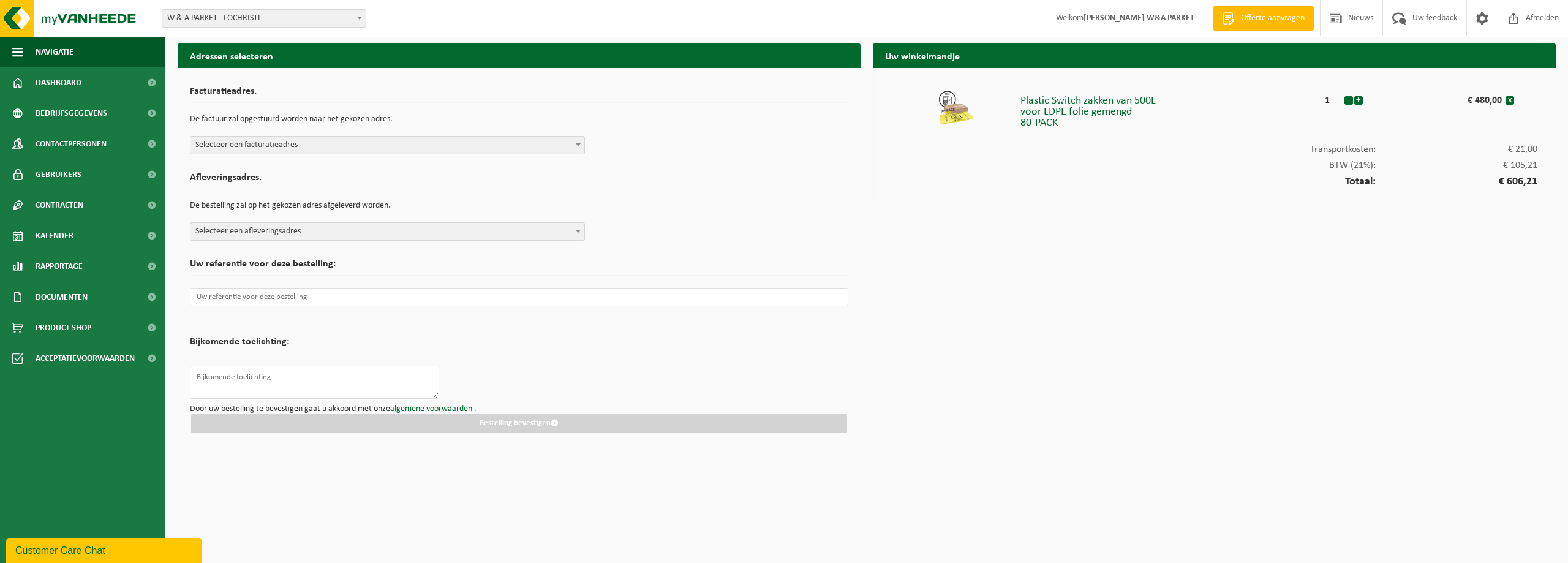
click at [402, 149] on span "Selecteer een facturatieadres" at bounding box center [387, 145] width 394 height 17
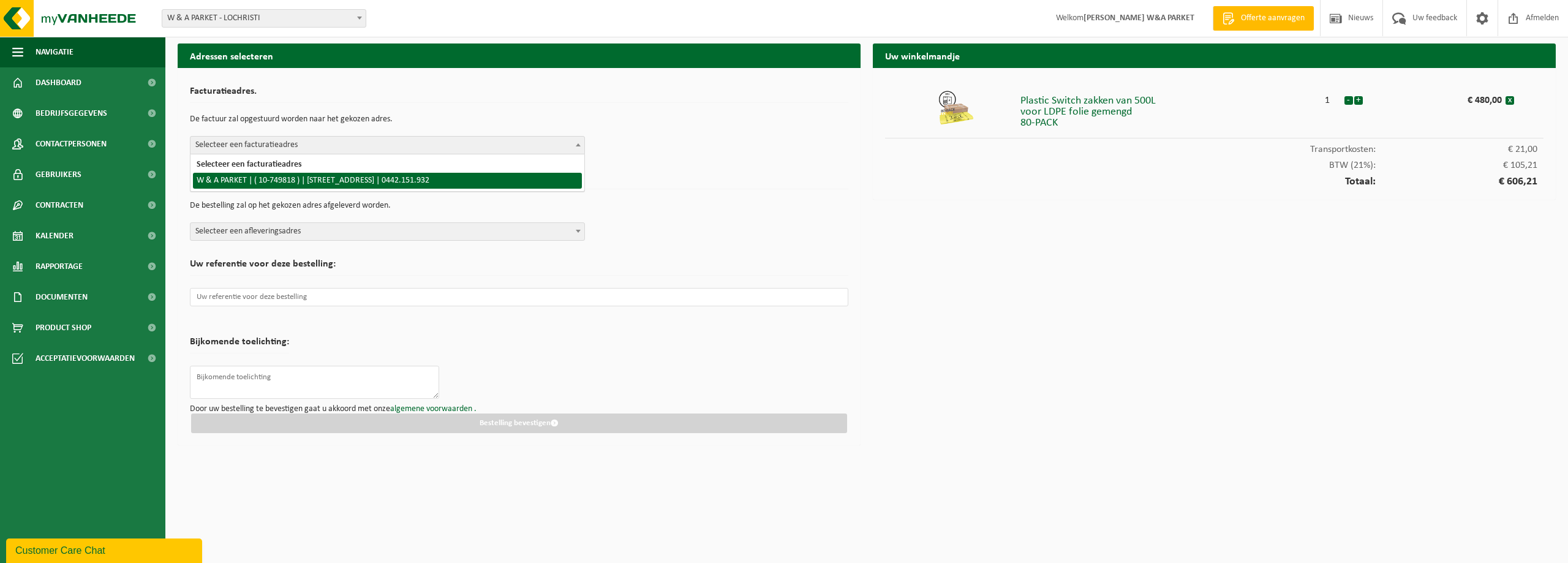
select select "6577"
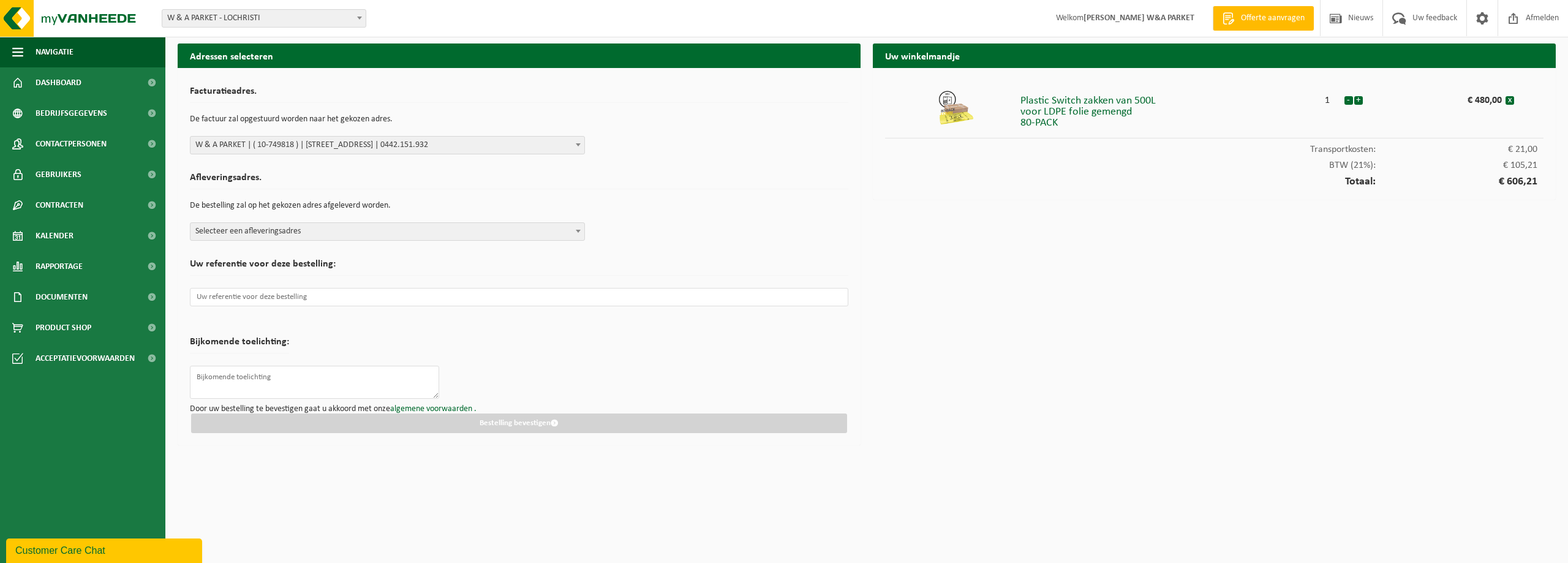
click at [351, 225] on span "Selecteer een afleveringsadres" at bounding box center [387, 231] width 394 height 17
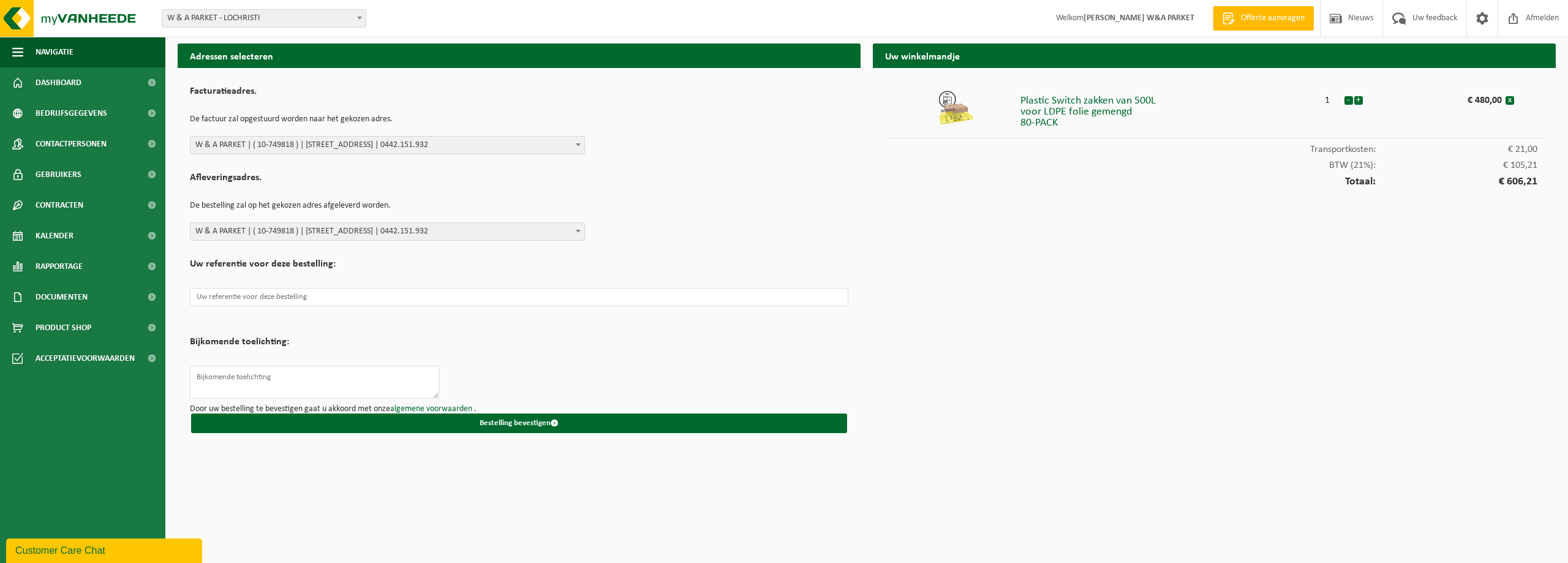
select select "6577"
click at [336, 297] on input "text" at bounding box center [519, 297] width 659 height 19
click at [520, 420] on button "Bestelling bevestigen" at bounding box center [519, 423] width 656 height 20
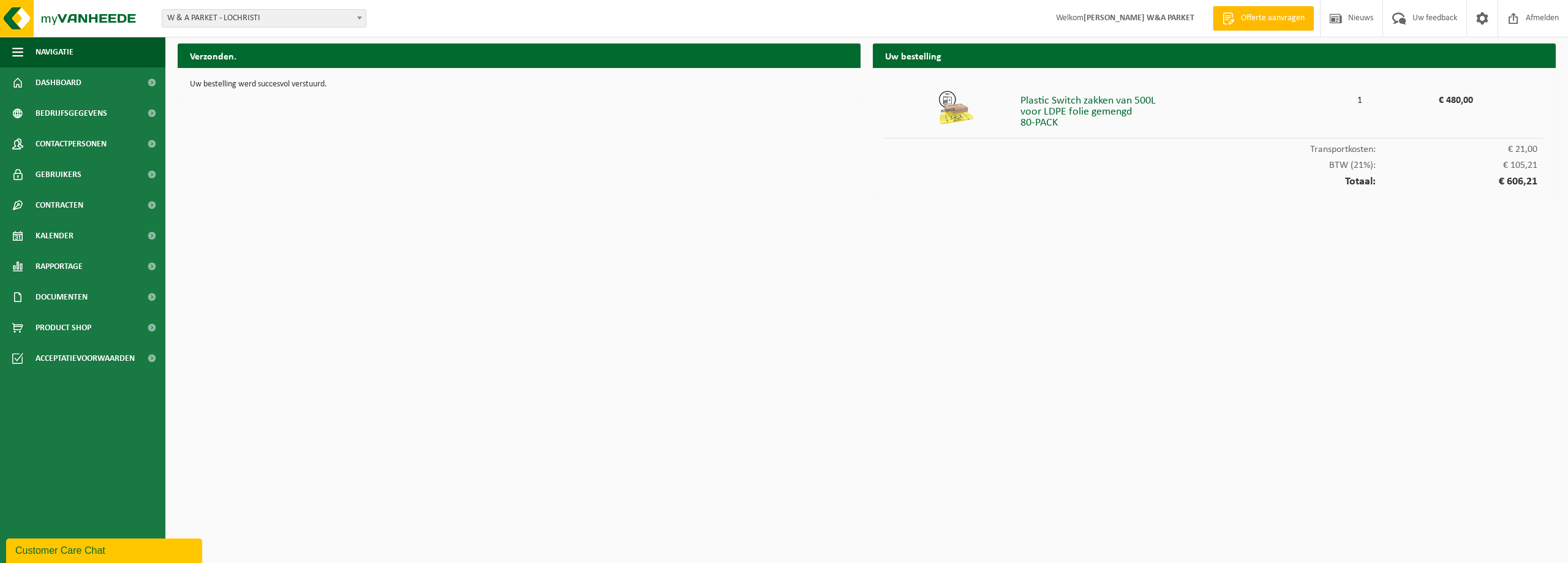
click at [1278, 18] on span "Offerte aanvragen" at bounding box center [1273, 18] width 70 height 12
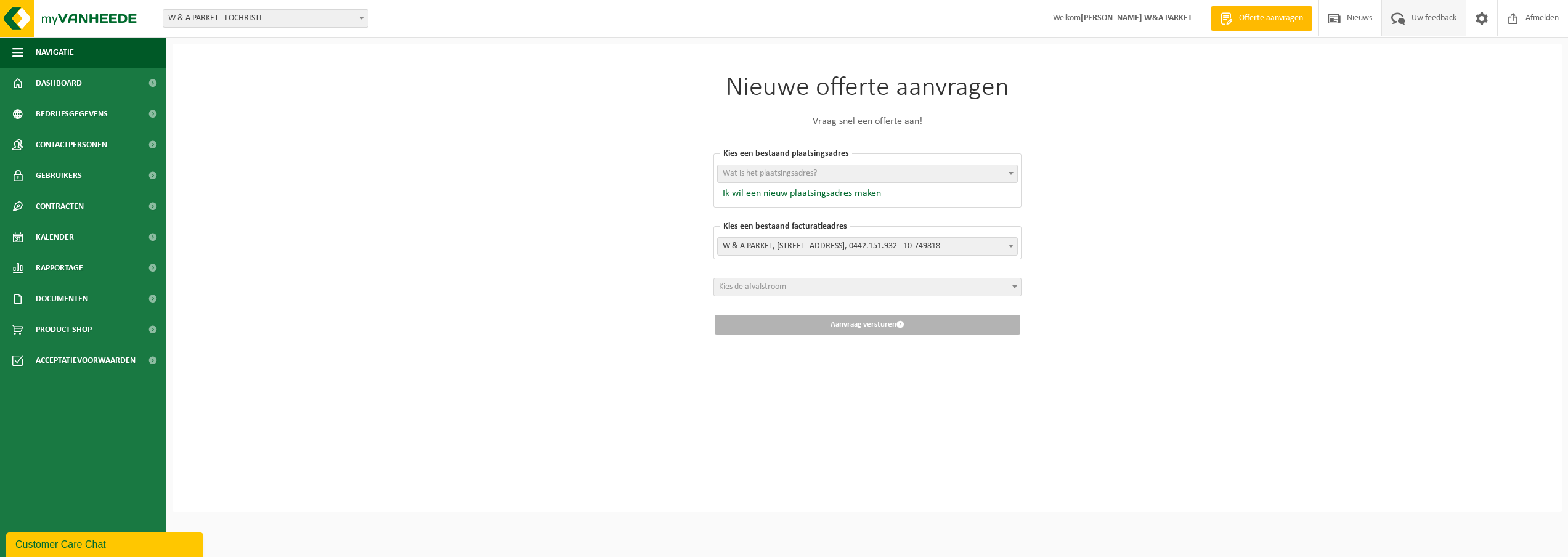
click at [1433, 21] on span "Uw feedback" at bounding box center [1434, 18] width 51 height 36
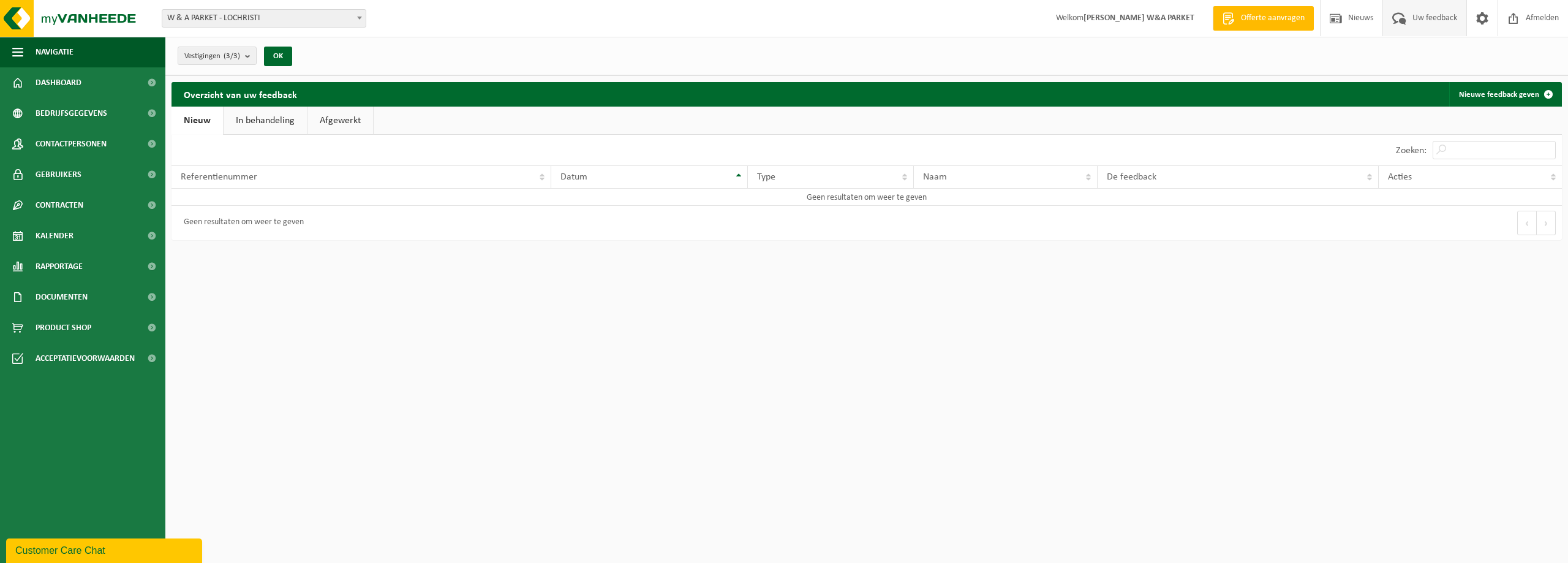
click at [1160, 22] on strong "[PERSON_NAME] W&A PARKET" at bounding box center [1139, 18] width 111 height 9
click at [54, 47] on span "Navigatie" at bounding box center [54, 52] width 38 height 31
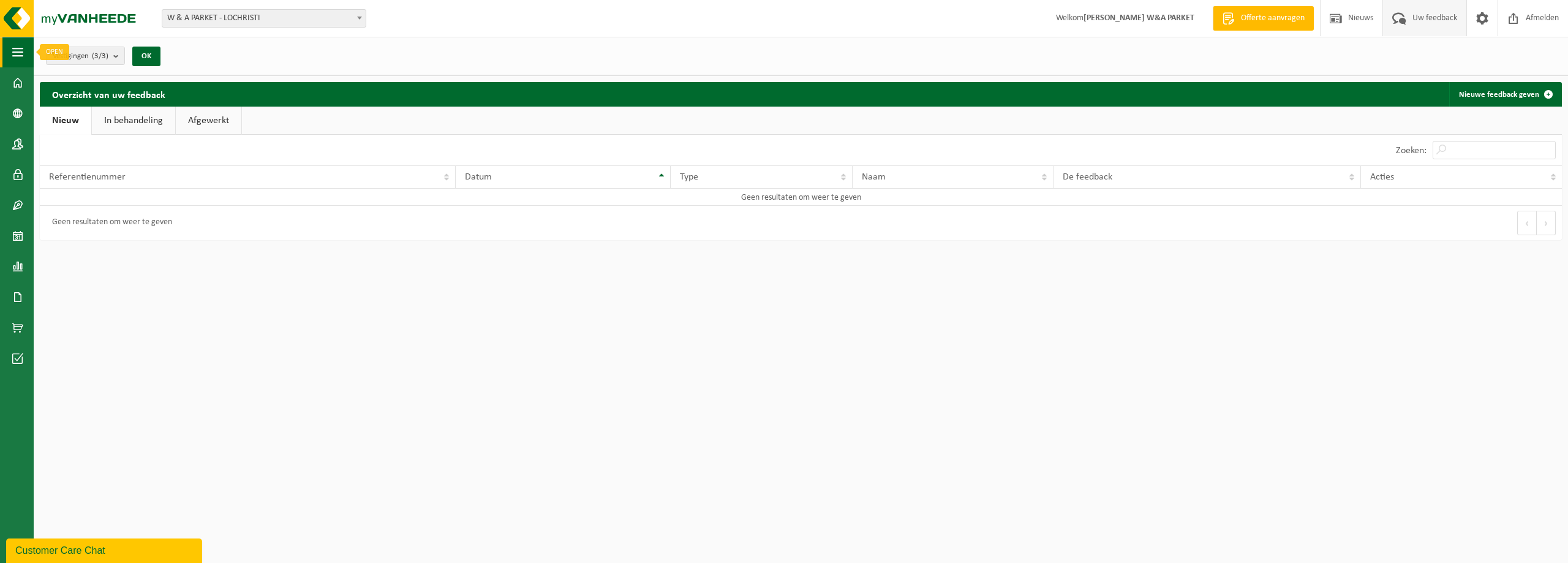
click at [16, 53] on span "button" at bounding box center [18, 52] width 11 height 31
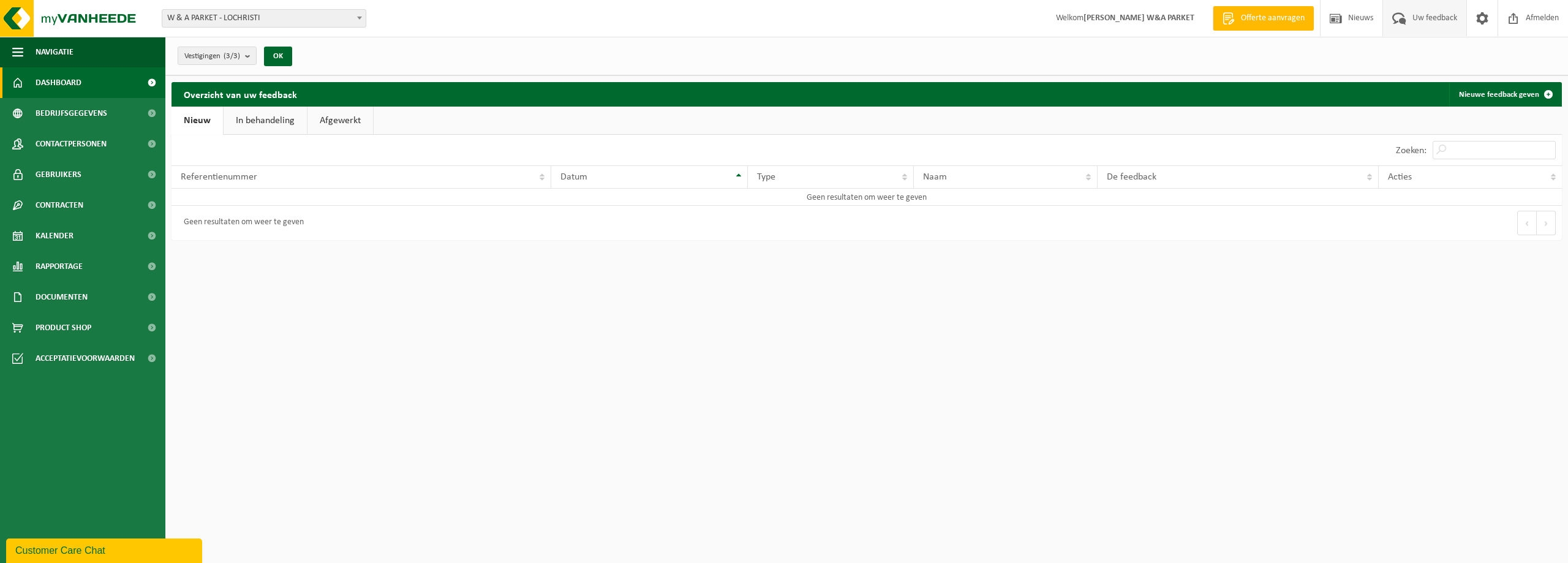
click at [54, 78] on span "Dashboard" at bounding box center [58, 83] width 46 height 31
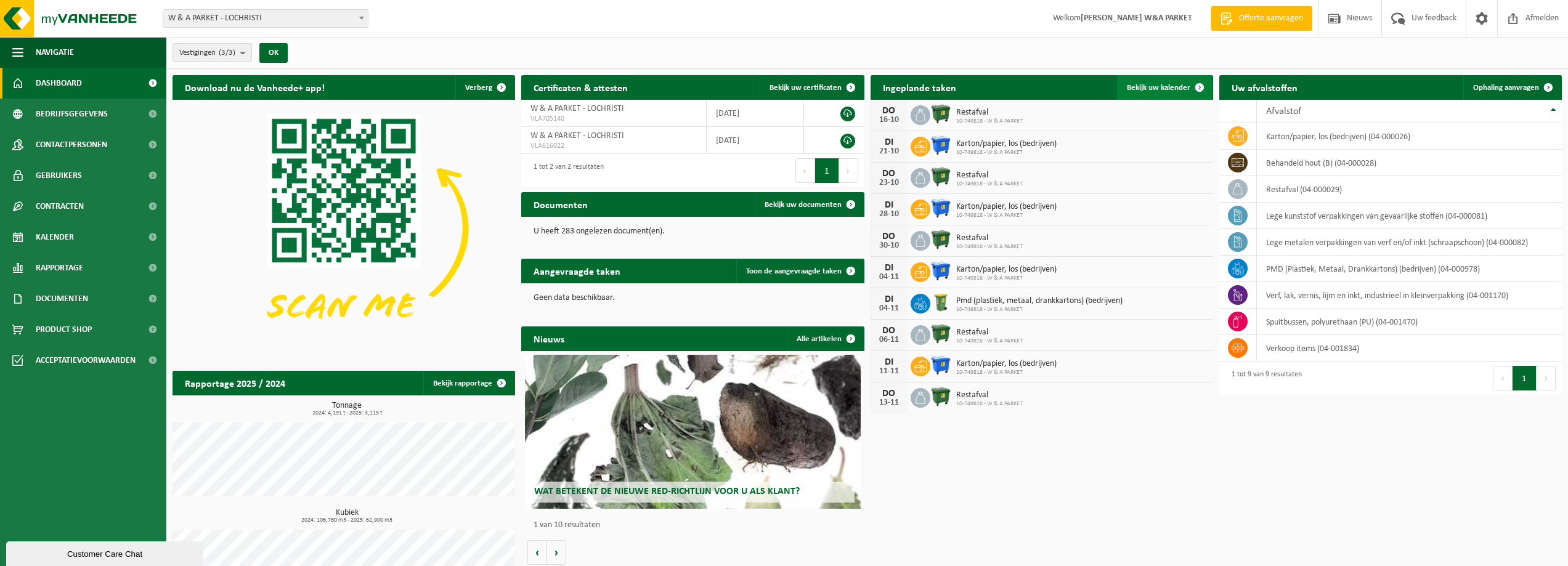
click at [1167, 86] on span "Bekijk uw kalender" at bounding box center [1158, 88] width 63 height 8
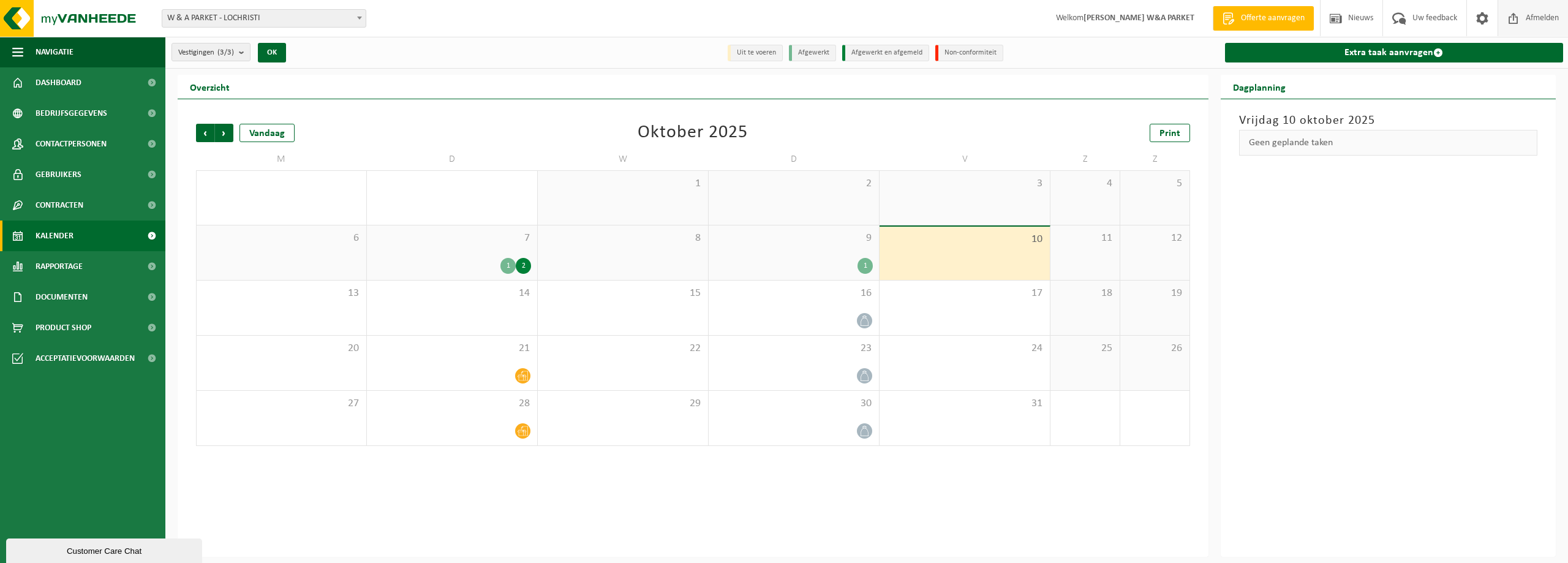
click at [1543, 18] on span "Afmelden" at bounding box center [1543, 18] width 39 height 36
